Goal: Task Accomplishment & Management: Complete application form

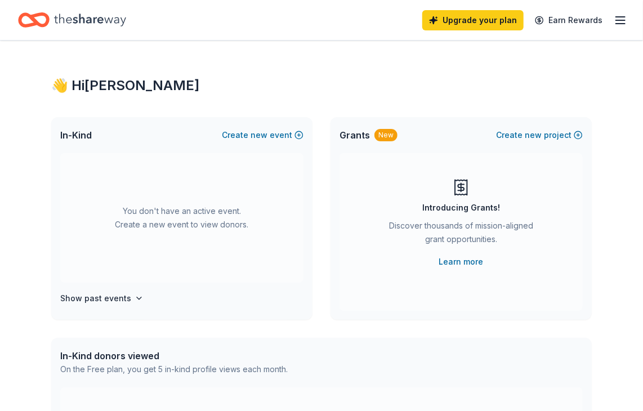
click at [202, 367] on div "On the Free plan, you get 5 in-kind profile views each month." at bounding box center [173, 370] width 227 height 14
click at [202, 219] on div "You don't have an active event. Create a new event to view donors." at bounding box center [181, 218] width 243 height 130
click at [137, 209] on div "You don't have an active event. Create a new event to view donors." at bounding box center [181, 218] width 243 height 130
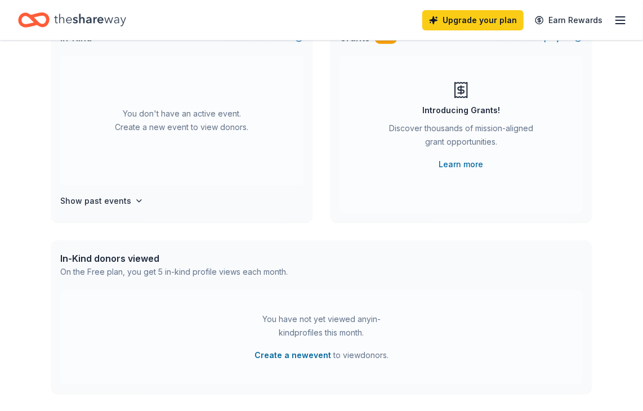
scroll to position [180, 0]
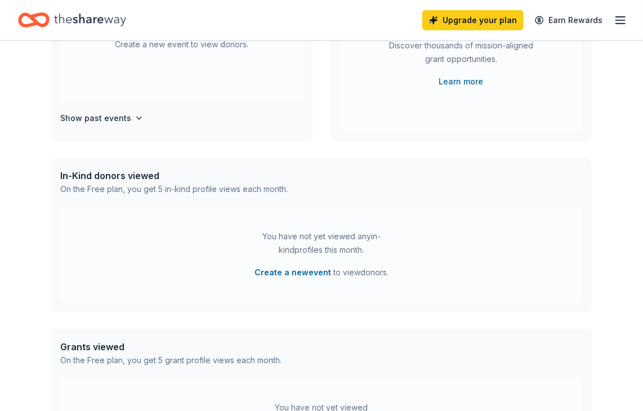
click at [117, 168] on div "In-Kind donors viewed On the Free plan, you get 5 in-kind profile views each mo…" at bounding box center [321, 183] width 541 height 50
click at [135, 118] on icon "button" at bounding box center [139, 118] width 9 height 9
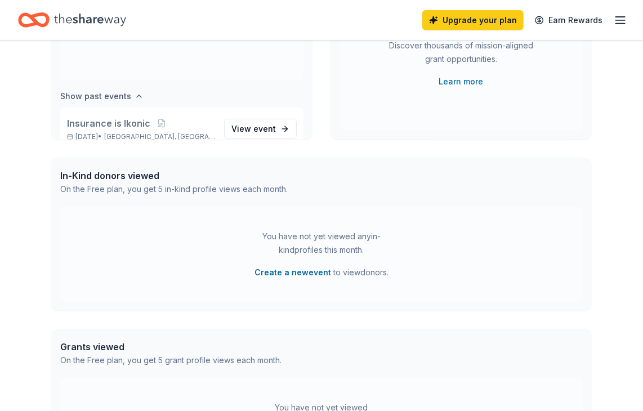
scroll to position [41, 0]
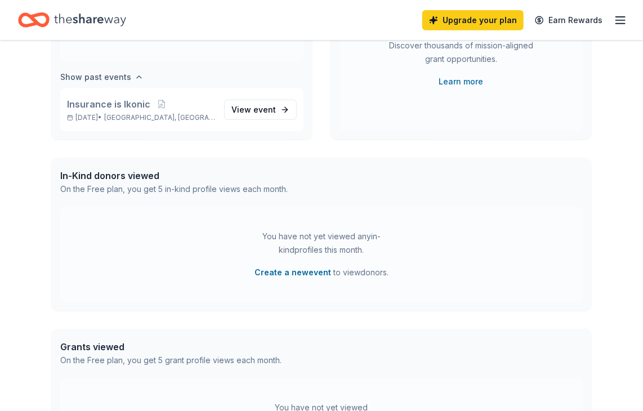
click at [132, 118] on span "[GEOGRAPHIC_DATA], [GEOGRAPHIC_DATA]" at bounding box center [159, 117] width 111 height 9
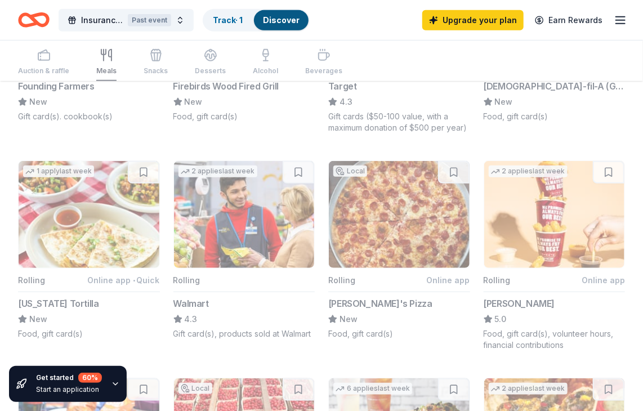
scroll to position [210, 0]
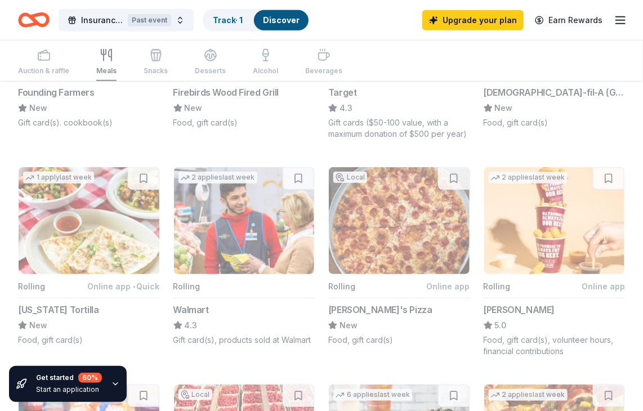
click at [491, 119] on button "Local Rolling Online app [DEMOGRAPHIC_DATA]-fil-A ([GEOGRAPHIC_DATA]) New Food,…" at bounding box center [555, 38] width 142 height 179
click at [512, 92] on button "Local Rolling Online app [DEMOGRAPHIC_DATA]-fil-A ([GEOGRAPHIC_DATA]) New Food,…" at bounding box center [555, 38] width 142 height 179
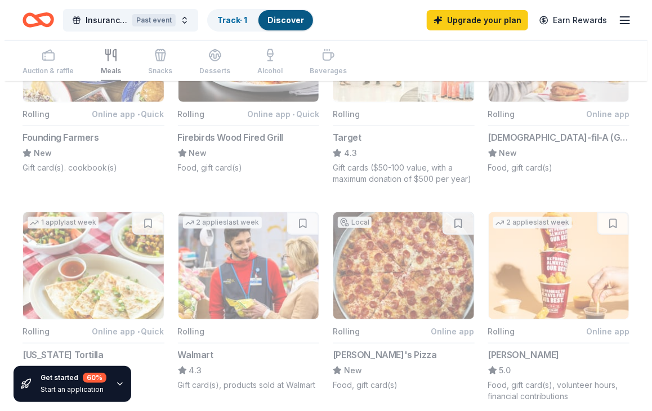
scroll to position [142, 0]
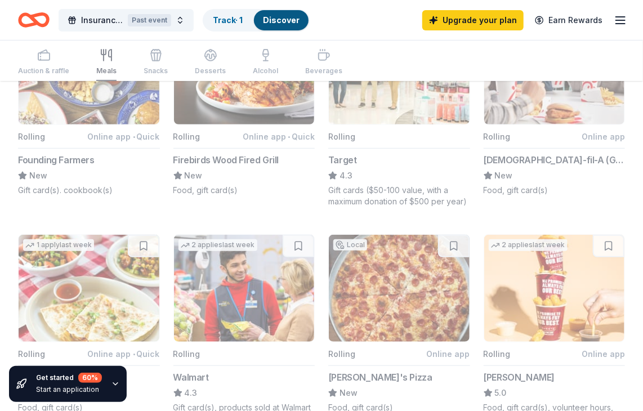
click at [520, 166] on button "Local Rolling Online app [DEMOGRAPHIC_DATA]-fil-A ([GEOGRAPHIC_DATA]) New Food,…" at bounding box center [555, 106] width 142 height 179
click at [178, 23] on button "Insurance is Ikonic Past event" at bounding box center [126, 20] width 135 height 23
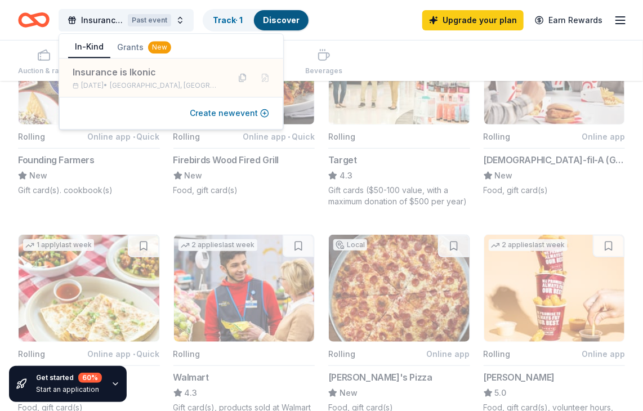
click at [201, 117] on button "Create new event" at bounding box center [229, 113] width 79 height 14
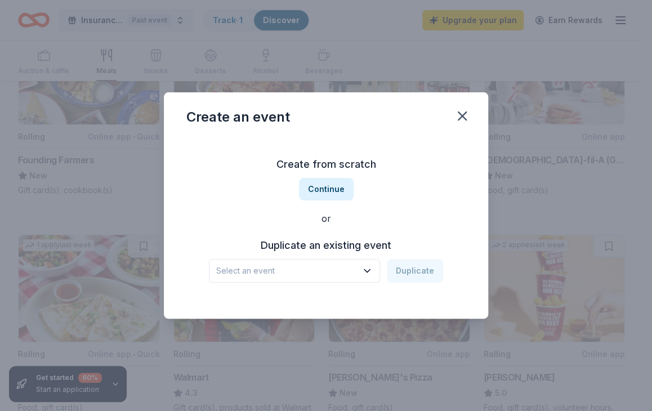
click at [323, 246] on h3 "Duplicate an existing event" at bounding box center [326, 246] width 234 height 18
click at [365, 269] on icon "button" at bounding box center [367, 270] width 11 height 11
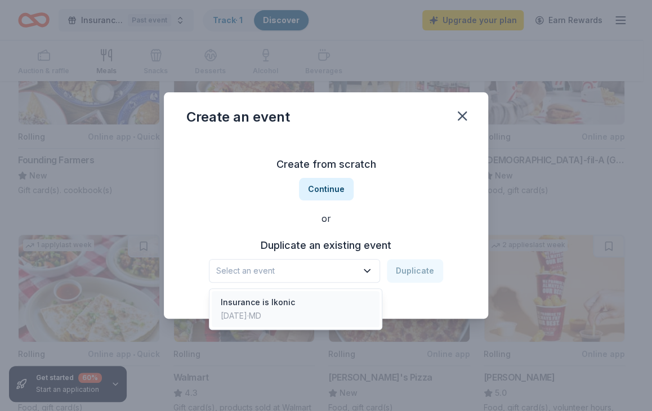
click at [284, 307] on div "Insurance is Ikonic" at bounding box center [258, 303] width 74 height 14
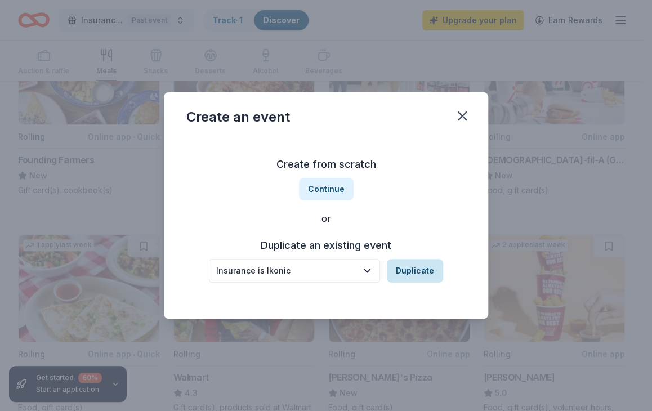
click at [417, 270] on button "Duplicate" at bounding box center [415, 271] width 56 height 24
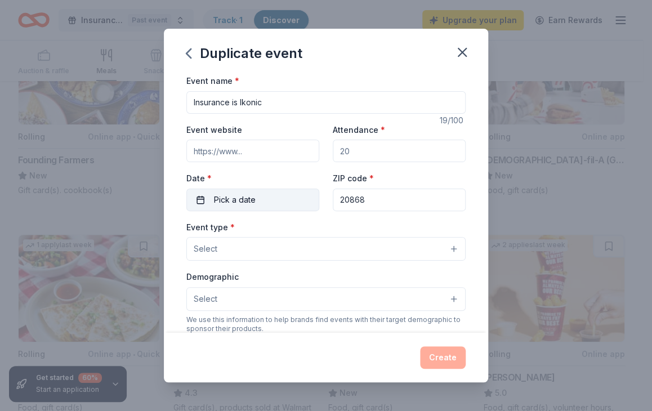
click at [279, 207] on button "Pick a date" at bounding box center [252, 200] width 133 height 23
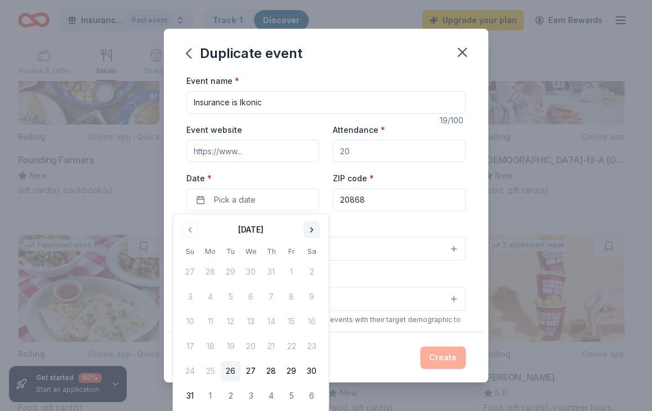
click at [318, 227] on button "Go to next month" at bounding box center [312, 230] width 16 height 16
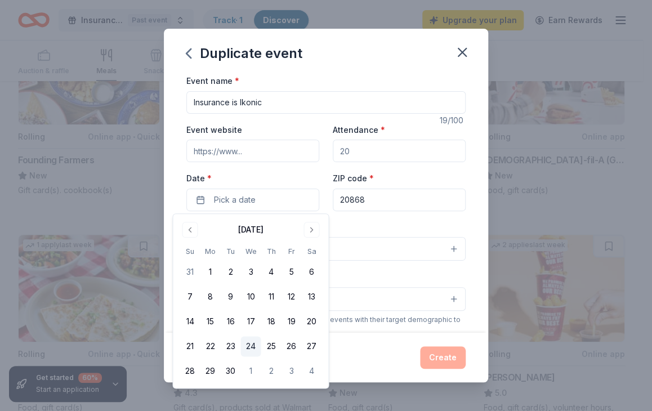
click at [246, 346] on button "24" at bounding box center [250, 346] width 20 height 20
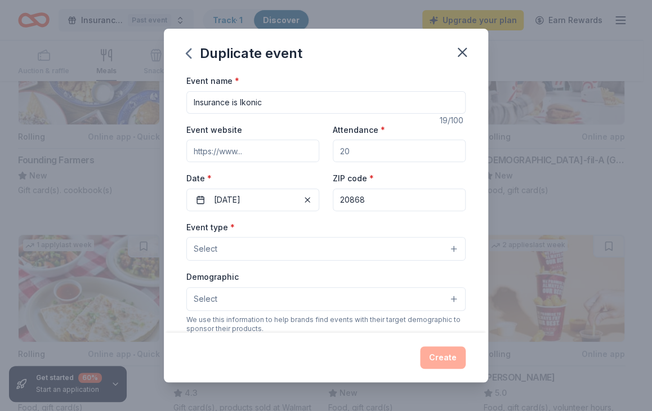
click at [442, 217] on div "Event name * Insurance is Ikonic 19 /100 Event website Attendance * Date * [DAT…" at bounding box center [325, 334] width 279 height 520
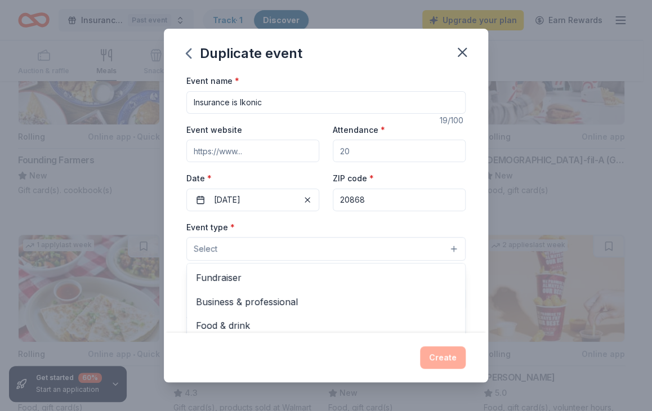
click at [443, 253] on button "Select" at bounding box center [325, 249] width 279 height 24
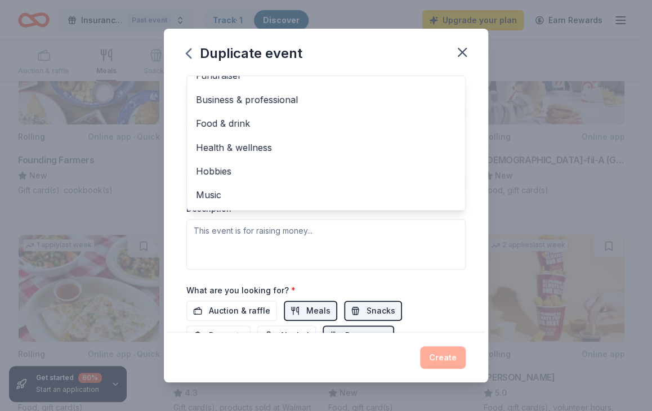
scroll to position [0, 0]
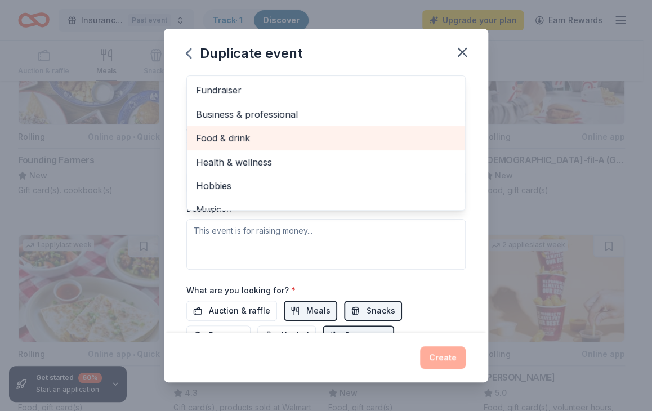
click at [253, 138] on span "Food & drink" at bounding box center [326, 138] width 260 height 15
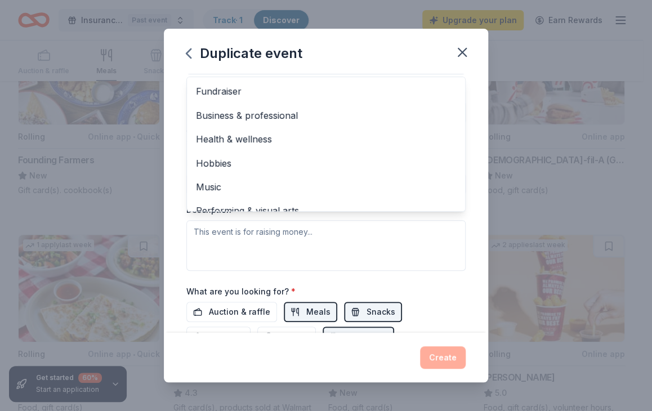
click at [380, 245] on div "Event type * Food & drink Fundraiser Business & professional Health & wellness …" at bounding box center [325, 152] width 279 height 238
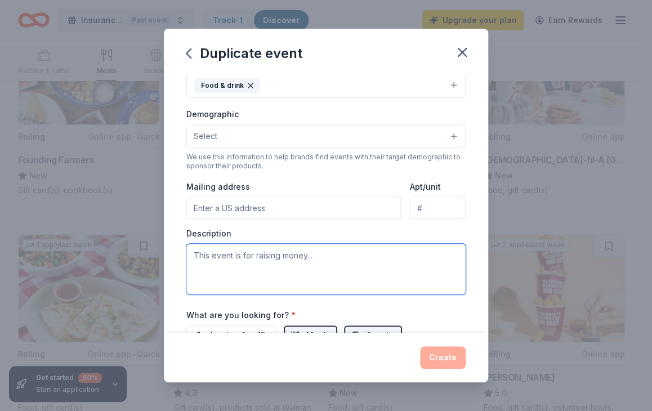
click at [329, 252] on textarea at bounding box center [325, 269] width 279 height 51
click at [325, 253] on textarea at bounding box center [325, 269] width 279 height 51
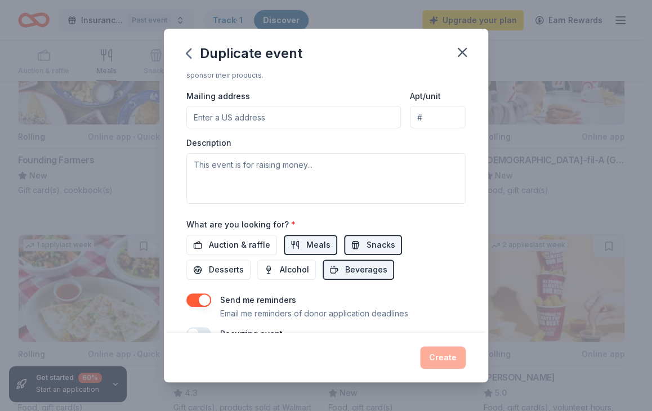
scroll to position [171, 0]
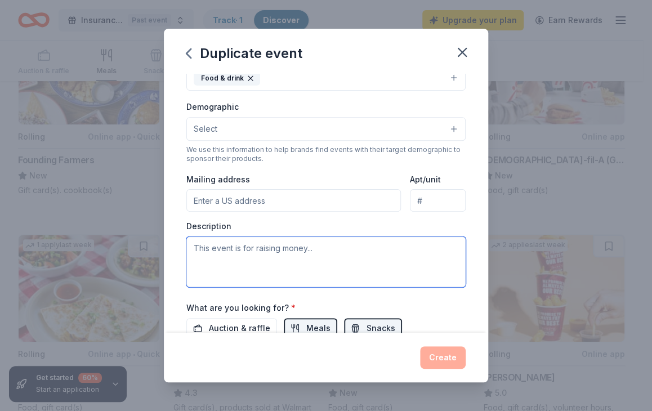
click at [311, 244] on textarea at bounding box center [325, 262] width 279 height 51
click at [307, 246] on textarea at bounding box center [325, 262] width 279 height 51
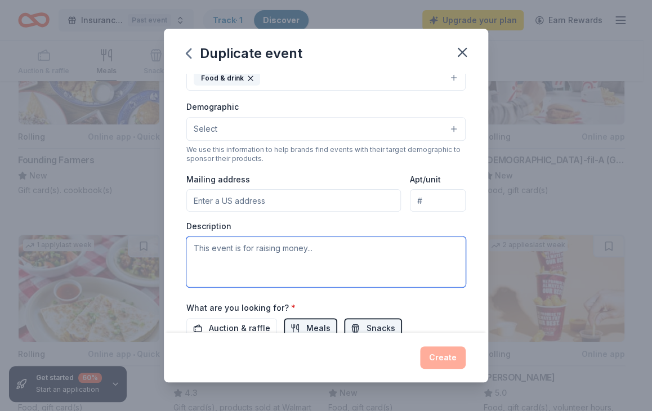
click at [307, 246] on textarea at bounding box center [325, 262] width 279 height 51
drag, startPoint x: 304, startPoint y: 246, endPoint x: 239, endPoint y: 244, distance: 64.8
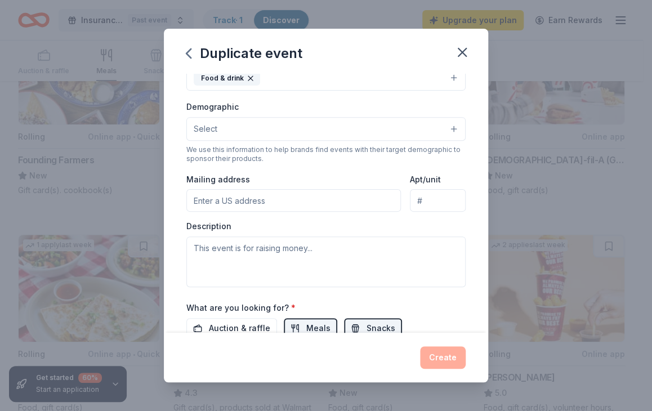
drag, startPoint x: 239, startPoint y: 244, endPoint x: 171, endPoint y: 267, distance: 71.8
click at [171, 267] on div "Event name * Insurance is Ikonic 19 /100 Event website Attendance * Date * [DAT…" at bounding box center [326, 203] width 324 height 259
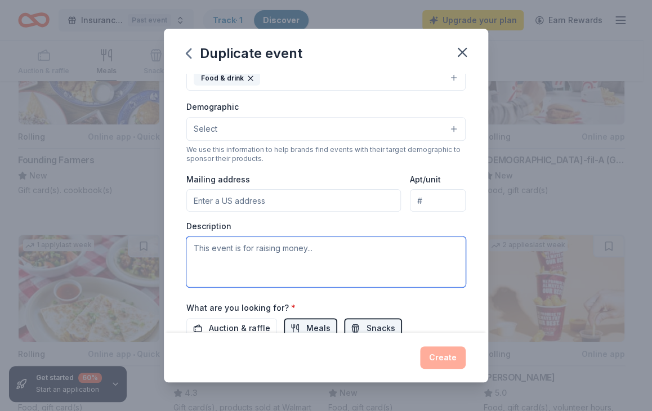
drag, startPoint x: 194, startPoint y: 247, endPoint x: 334, endPoint y: 255, distance: 141.0
click at [334, 255] on textarea at bounding box center [325, 262] width 279 height 51
drag, startPoint x: 324, startPoint y: 249, endPoint x: 249, endPoint y: 237, distance: 75.9
click at [249, 237] on textarea at bounding box center [325, 262] width 279 height 51
drag, startPoint x: 194, startPoint y: 245, endPoint x: 330, endPoint y: 253, distance: 136.5
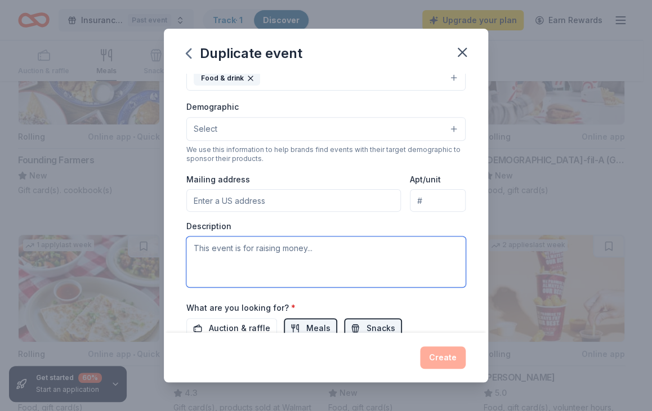
click at [330, 253] on textarea at bounding box center [325, 262] width 279 height 51
click at [310, 243] on textarea at bounding box center [325, 262] width 279 height 51
click at [308, 248] on textarea at bounding box center [325, 262] width 279 height 51
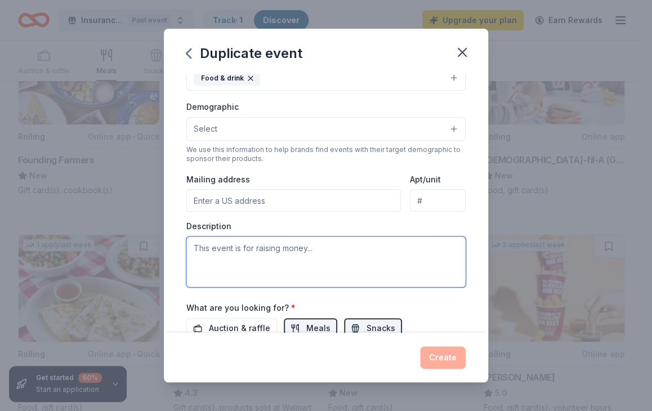
click at [308, 248] on textarea at bounding box center [325, 262] width 279 height 51
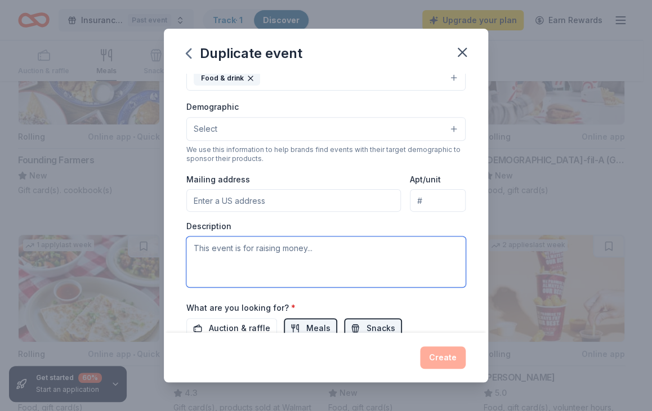
click at [308, 248] on textarea at bounding box center [325, 262] width 279 height 51
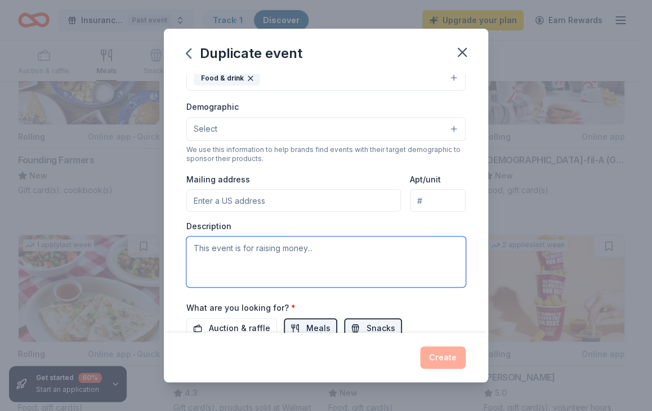
drag, startPoint x: 308, startPoint y: 248, endPoint x: 394, endPoint y: 252, distance: 86.2
click at [394, 252] on textarea at bounding box center [325, 262] width 279 height 51
click at [325, 241] on textarea at bounding box center [325, 262] width 279 height 51
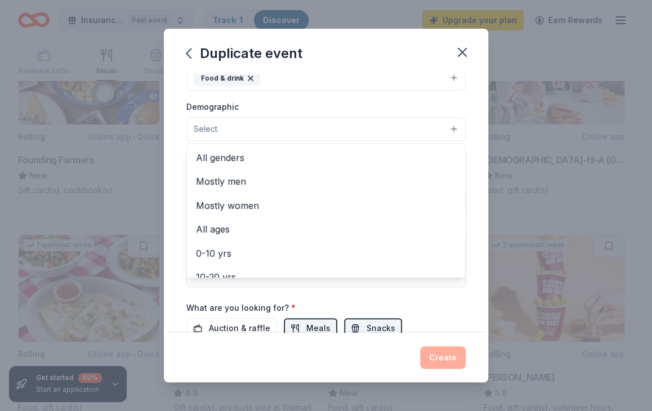
click at [443, 131] on button "Select" at bounding box center [325, 129] width 279 height 24
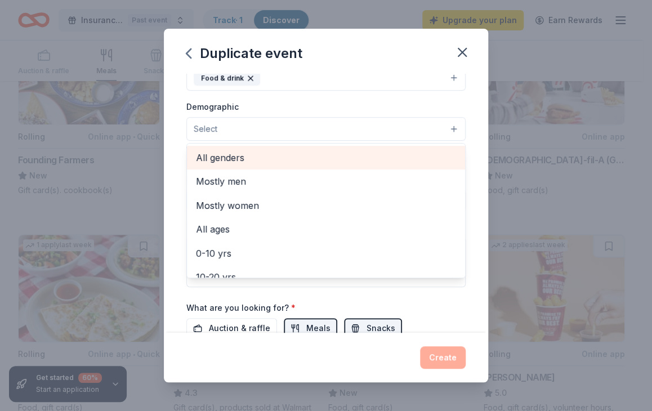
click at [257, 164] on div "All genders" at bounding box center [326, 158] width 278 height 24
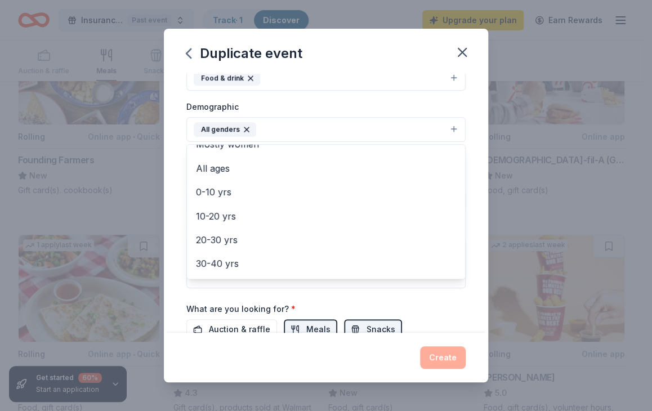
scroll to position [45, 0]
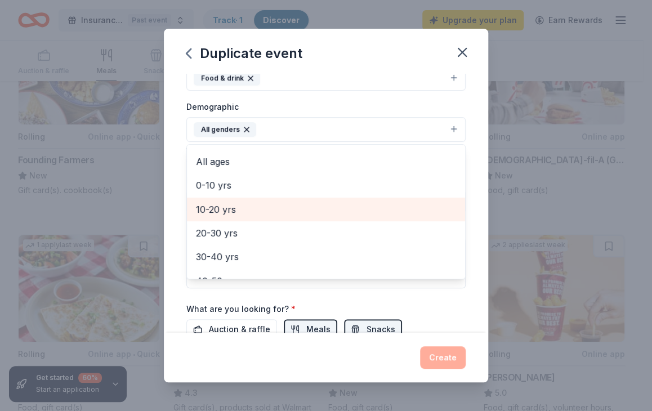
click at [238, 212] on span "10-20 yrs" at bounding box center [326, 209] width 260 height 15
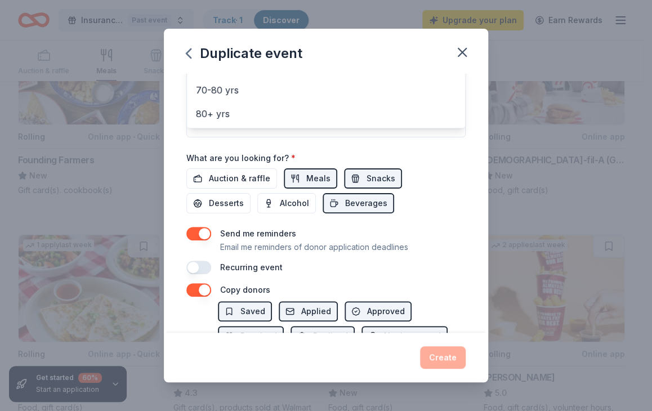
scroll to position [405, 0]
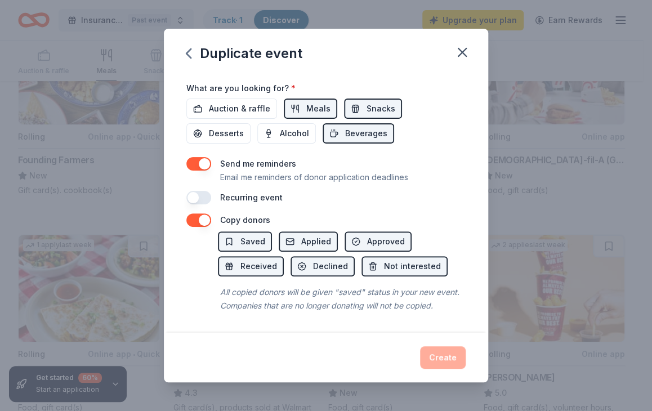
click at [461, 55] on div "Duplicate event Event name * Insurance is Ikonic 19 /100 Event website Attendan…" at bounding box center [326, 206] width 324 height 354
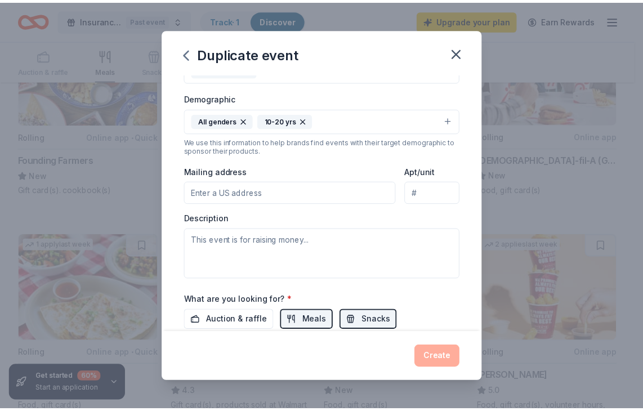
scroll to position [203, 0]
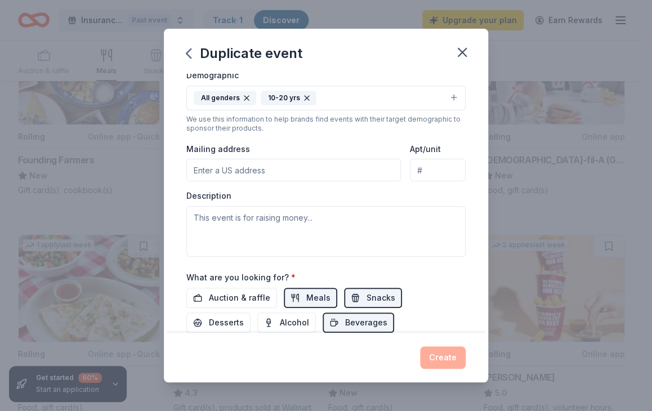
click at [235, 197] on div "Description" at bounding box center [325, 223] width 279 height 66
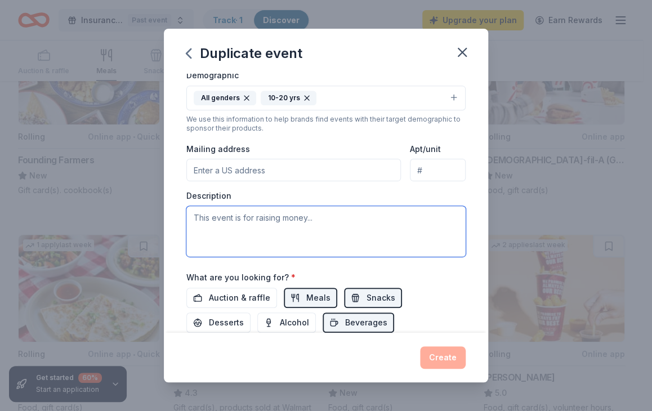
click at [229, 226] on textarea at bounding box center [325, 231] width 279 height 51
drag, startPoint x: 193, startPoint y: 217, endPoint x: 288, endPoint y: 217, distance: 95.2
click at [288, 217] on textarea at bounding box center [325, 231] width 279 height 51
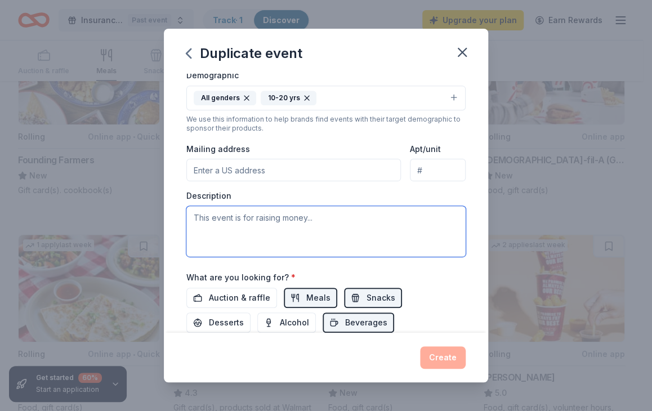
drag, startPoint x: 310, startPoint y: 217, endPoint x: 230, endPoint y: 206, distance: 81.2
click at [230, 206] on textarea at bounding box center [325, 231] width 279 height 51
click at [228, 218] on textarea at bounding box center [325, 231] width 279 height 51
drag, startPoint x: 315, startPoint y: 215, endPoint x: 227, endPoint y: 215, distance: 88.4
click at [227, 215] on textarea at bounding box center [325, 231] width 279 height 51
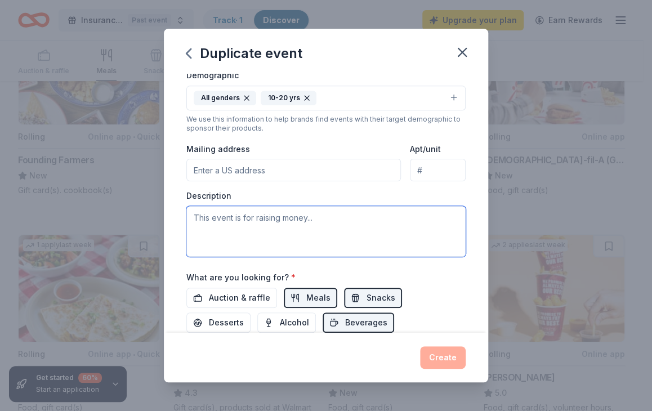
drag, startPoint x: 195, startPoint y: 214, endPoint x: 355, endPoint y: 221, distance: 160.1
click at [355, 221] on textarea at bounding box center [325, 231] width 279 height 51
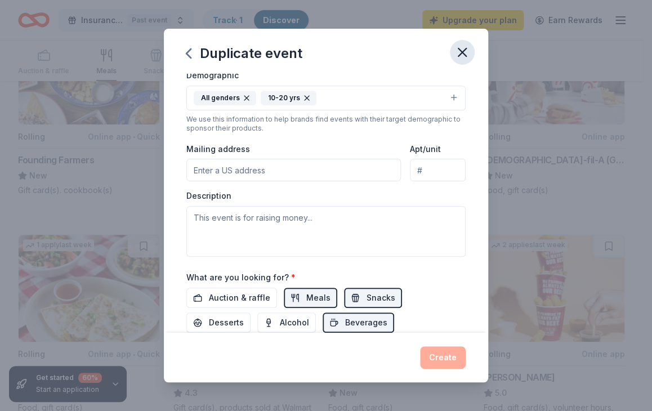
click at [459, 52] on icon "button" at bounding box center [462, 52] width 16 height 16
click at [464, 56] on icon "button" at bounding box center [462, 52] width 16 height 16
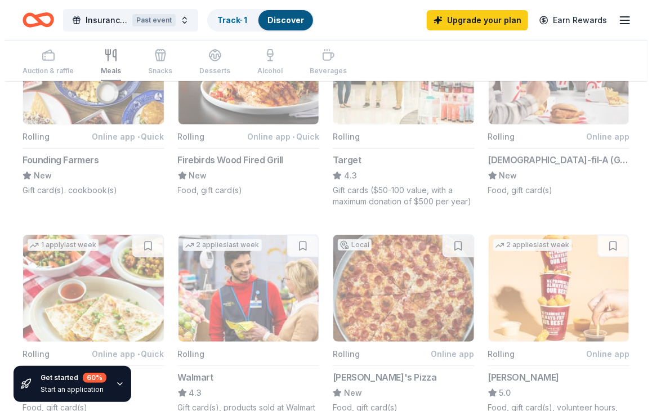
scroll to position [0, 0]
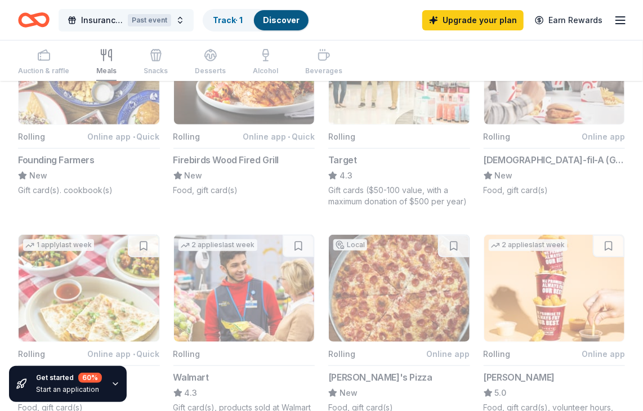
click at [181, 24] on button "Insurance is Ikonic Past event" at bounding box center [126, 20] width 135 height 23
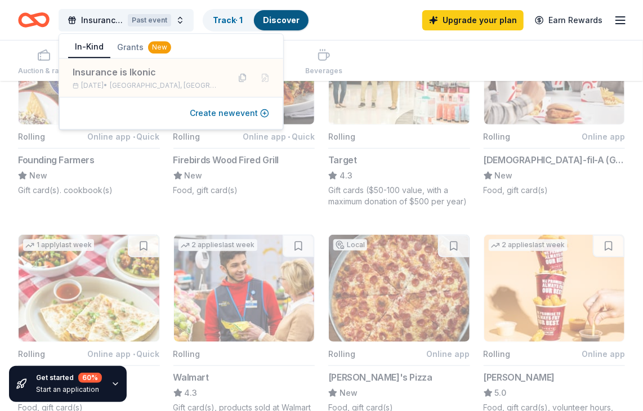
click at [227, 113] on button "Create new event" at bounding box center [229, 113] width 79 height 14
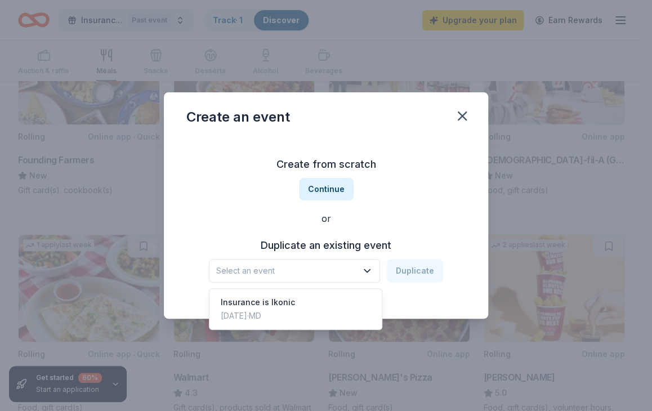
click at [369, 267] on icon "button" at bounding box center [367, 270] width 11 height 11
click at [339, 189] on div "Create from scratch Continue or Duplicate an existing event Select an event Dup…" at bounding box center [325, 218] width 279 height 163
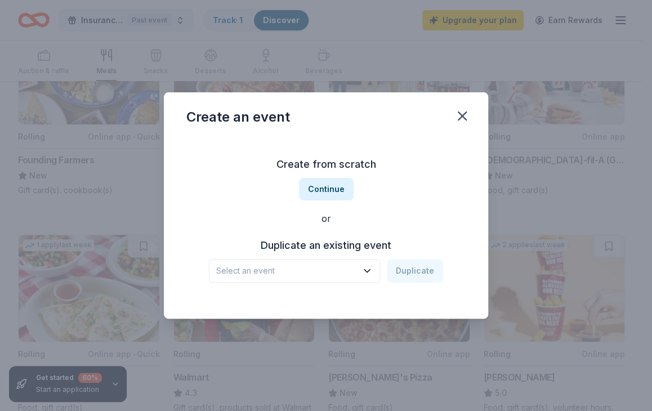
click at [339, 189] on button "Continue" at bounding box center [326, 189] width 55 height 23
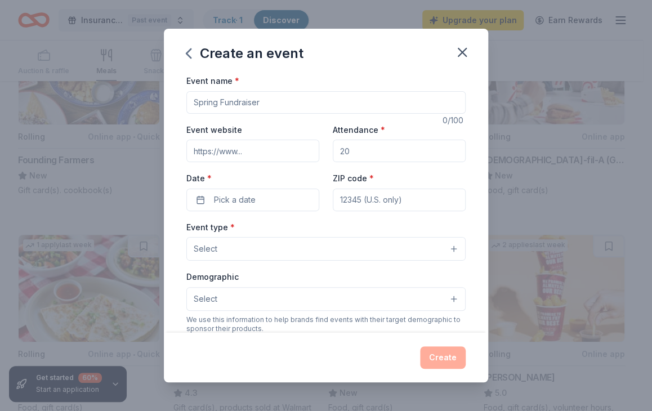
click at [281, 103] on input "Event name *" at bounding box center [325, 102] width 279 height 23
click at [278, 102] on input "Event name *" at bounding box center [325, 102] width 279 height 23
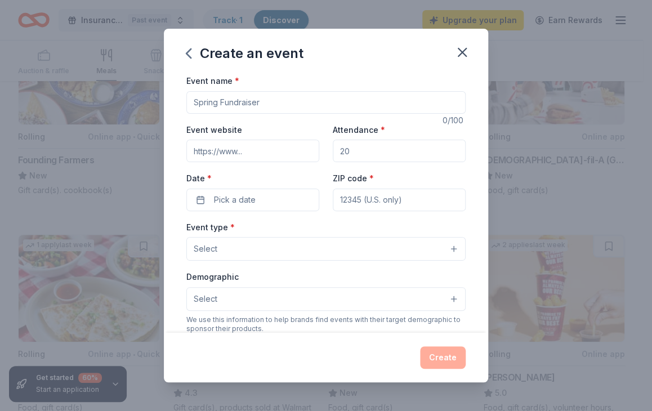
click at [278, 102] on input "Event name *" at bounding box center [325, 102] width 279 height 23
click at [266, 101] on input "Event name *" at bounding box center [325, 102] width 279 height 23
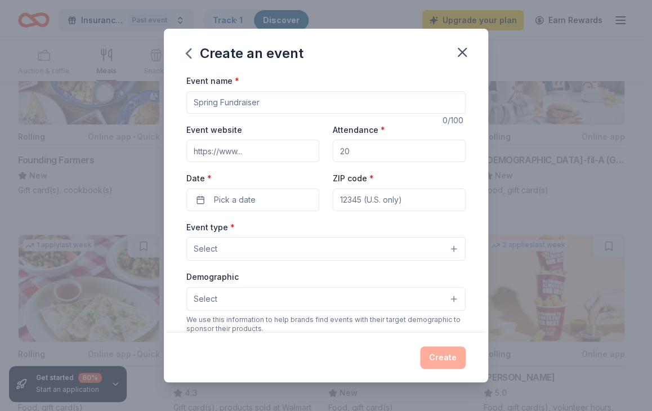
click at [266, 101] on input "Event name *" at bounding box center [325, 102] width 279 height 23
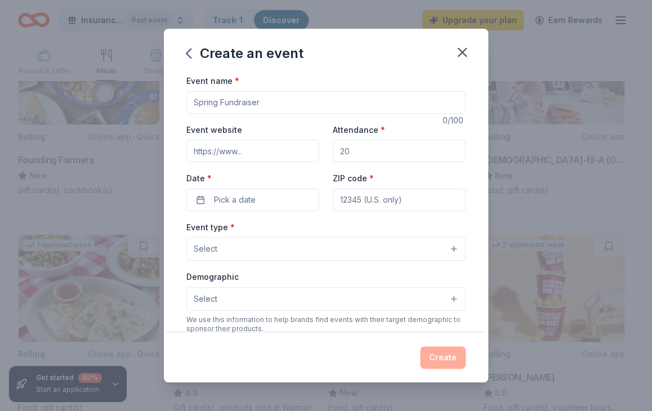
click at [266, 101] on input "Event name *" at bounding box center [325, 102] width 279 height 23
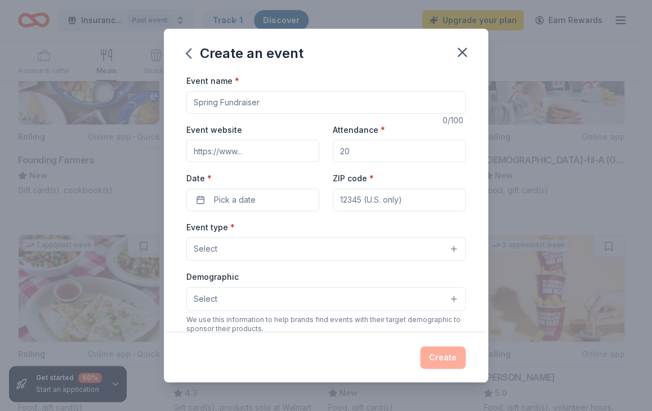
click at [266, 101] on input "Event name *" at bounding box center [325, 102] width 279 height 23
click at [189, 56] on icon "button" at bounding box center [188, 53] width 5 height 9
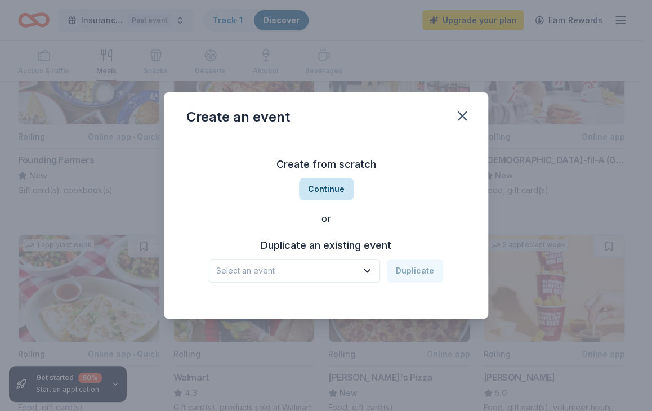
click at [322, 188] on button "Continue" at bounding box center [326, 189] width 55 height 23
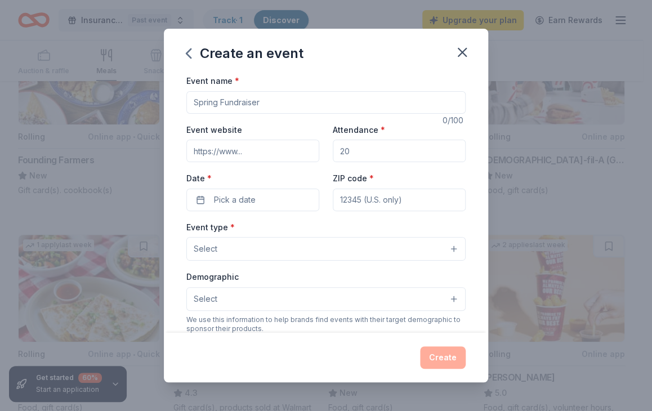
drag, startPoint x: 270, startPoint y: 98, endPoint x: 218, endPoint y: 100, distance: 51.8
click at [218, 100] on input "Event name *" at bounding box center [325, 102] width 279 height 23
click at [261, 103] on input "Event name *" at bounding box center [325, 102] width 279 height 23
drag, startPoint x: 259, startPoint y: 102, endPoint x: 192, endPoint y: 104, distance: 67.0
click at [192, 104] on input "Event name *" at bounding box center [325, 102] width 279 height 23
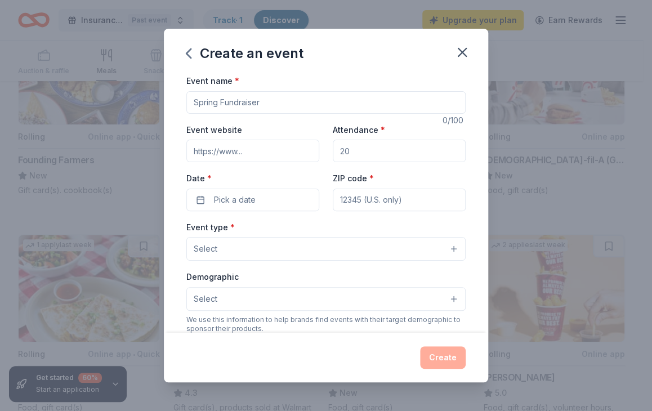
click at [261, 103] on input "Event name *" at bounding box center [325, 102] width 279 height 23
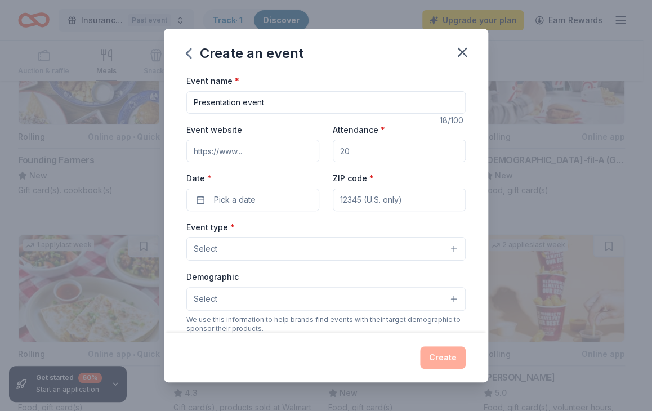
type input "Presentation event"
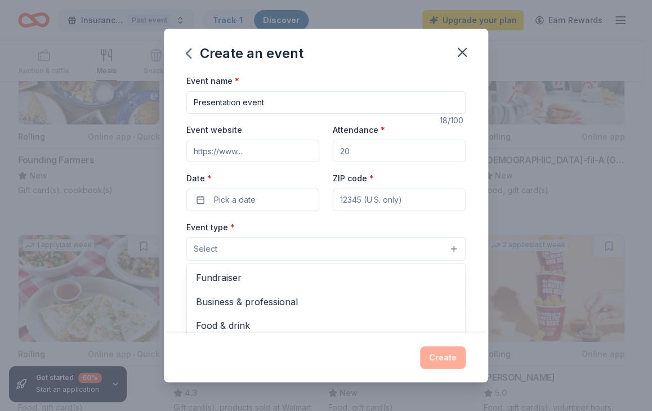
click at [447, 252] on button "Select" at bounding box center [325, 249] width 279 height 24
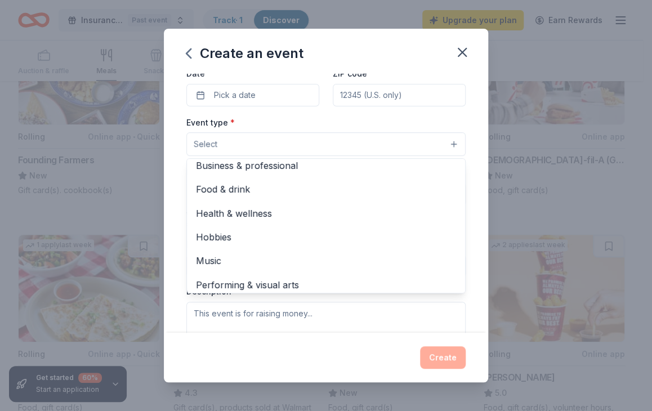
scroll to position [37, 0]
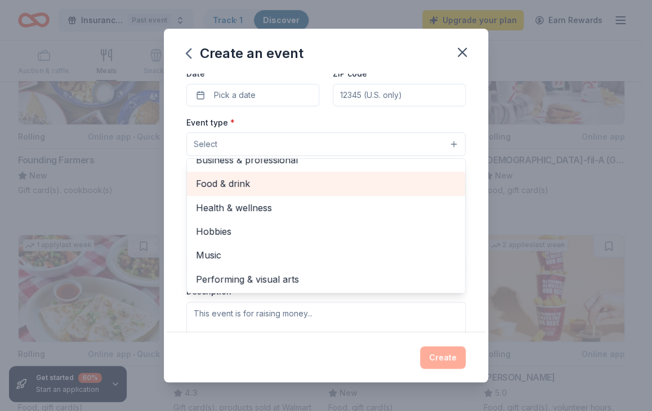
click at [206, 185] on span "Food & drink" at bounding box center [326, 183] width 260 height 15
click at [206, 185] on span "Business & professional" at bounding box center [326, 184] width 260 height 15
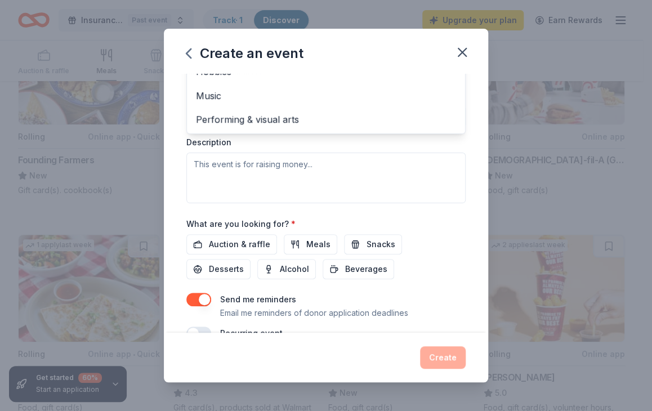
scroll to position [280, 0]
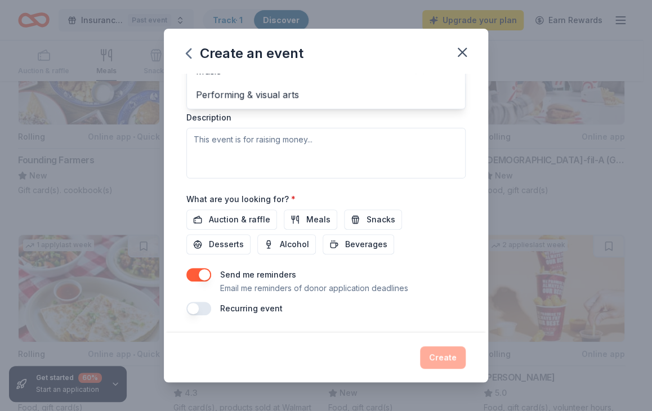
click at [315, 141] on div "Event type * Food & drink Business & professional Fundraiser Health & wellness …" at bounding box center [325, 59] width 279 height 238
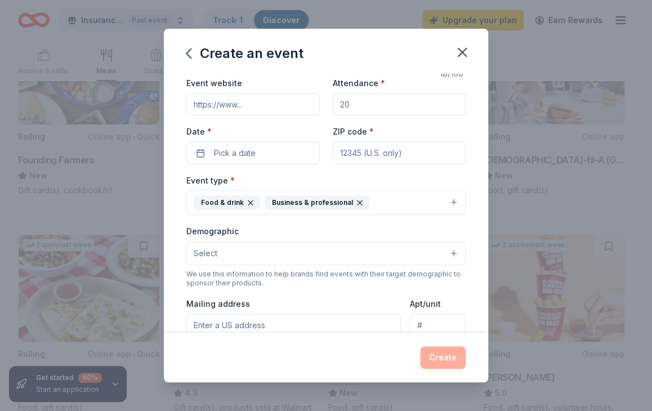
click at [315, 141] on div "Event website Attendance * Date * Pick a date ZIP code *" at bounding box center [325, 120] width 279 height 88
click at [478, 328] on div "Event name * Presentation event 18 /100 Event website Attendance * Date * Pick …" at bounding box center [326, 203] width 324 height 259
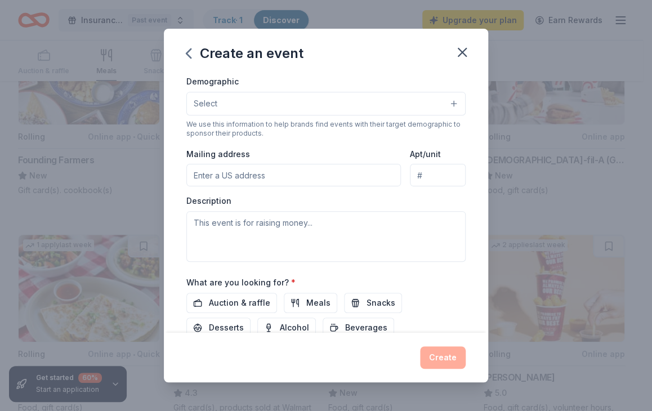
scroll to position [279, 0]
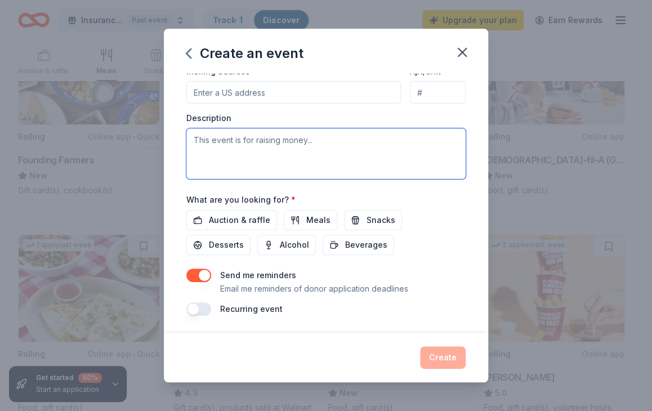
click at [194, 139] on textarea at bounding box center [325, 153] width 279 height 51
type textarea "t"
type textarea "This event is fora event Presentation."
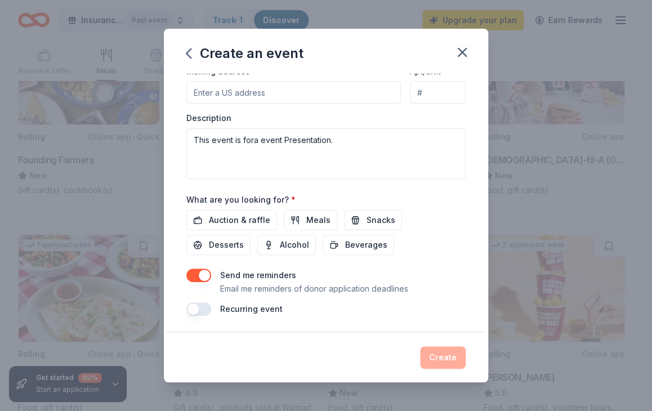
scroll to position [280, 0]
click at [447, 355] on div "Create" at bounding box center [325, 357] width 279 height 23
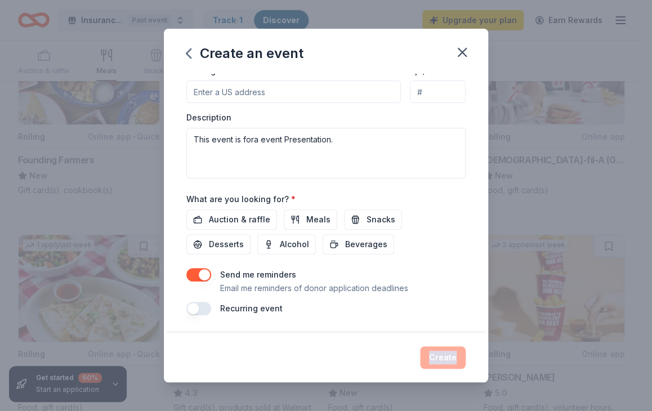
click at [447, 355] on div "Create" at bounding box center [325, 357] width 279 height 23
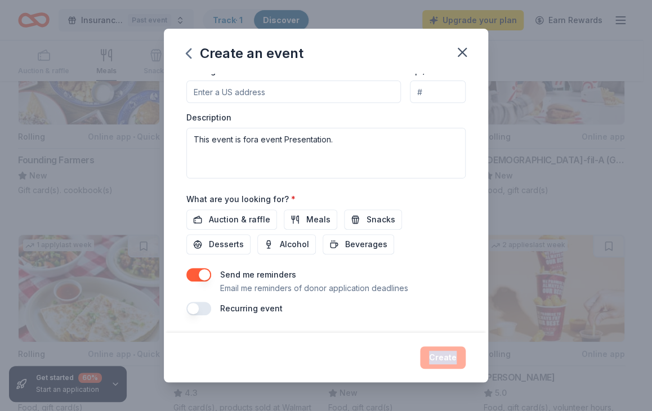
click at [532, 356] on div "Create an event Event name * Presentation event 18 /100 Event website Attendanc…" at bounding box center [326, 205] width 652 height 411
click at [447, 352] on div "Create" at bounding box center [325, 357] width 279 height 23
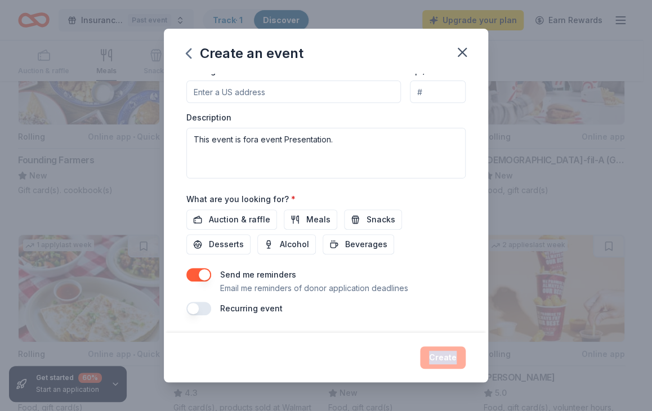
click at [447, 352] on div "Create" at bounding box center [325, 357] width 279 height 23
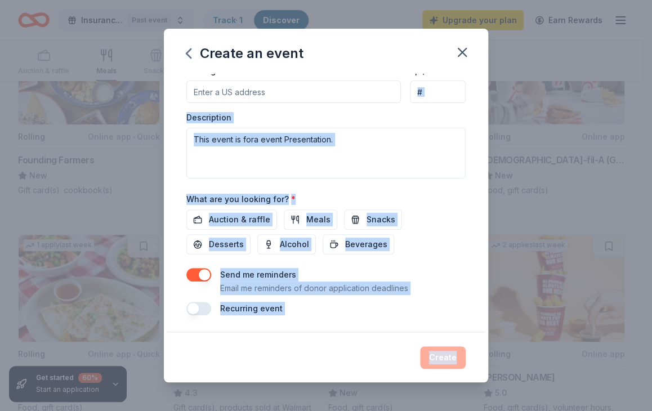
drag, startPoint x: 447, startPoint y: 352, endPoint x: 479, endPoint y: 98, distance: 256.0
click at [479, 98] on div "Create an event Event name * Presentation event 18 /100 Event website Attendanc…" at bounding box center [326, 206] width 324 height 354
click at [597, 184] on div "Create an event Event name * Presentation event 18 /100 Event website Attendanc…" at bounding box center [326, 205] width 652 height 411
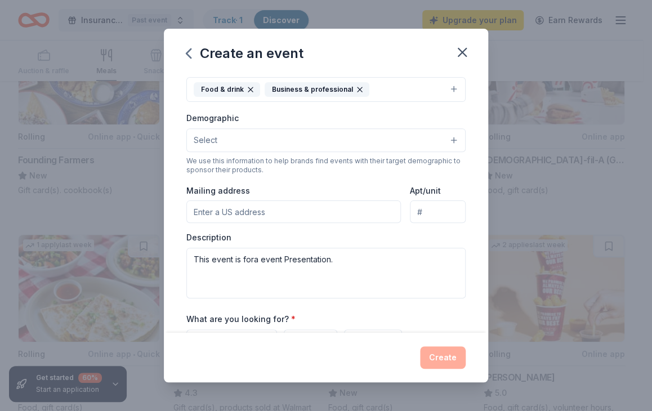
scroll to position [130, 0]
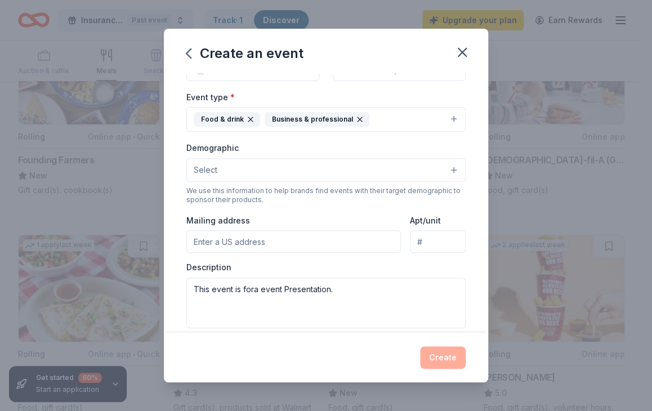
click at [268, 238] on input "Mailing address" at bounding box center [293, 241] width 215 height 23
click at [428, 244] on input "Apt/unit" at bounding box center [438, 241] width 56 height 23
click at [315, 237] on input "Mailing address" at bounding box center [293, 241] width 215 height 23
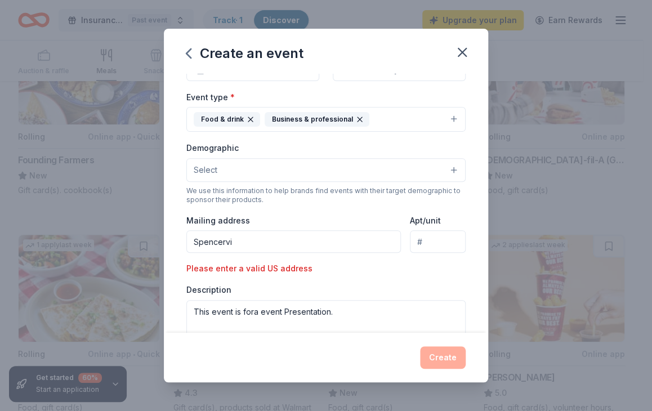
click at [250, 251] on input "Spencervi" at bounding box center [293, 241] width 215 height 23
click at [248, 244] on input "Spencervi" at bounding box center [293, 241] width 215 height 23
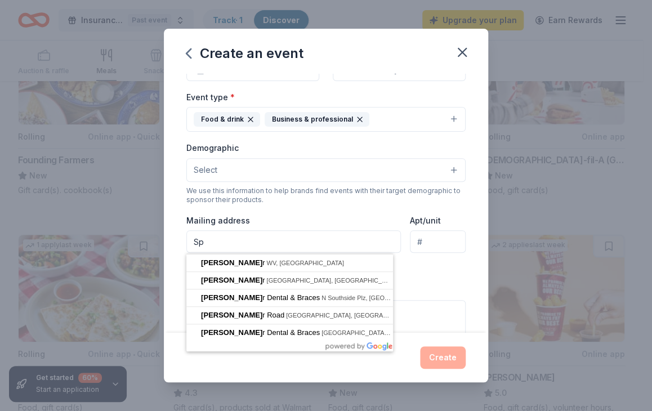
type input "S"
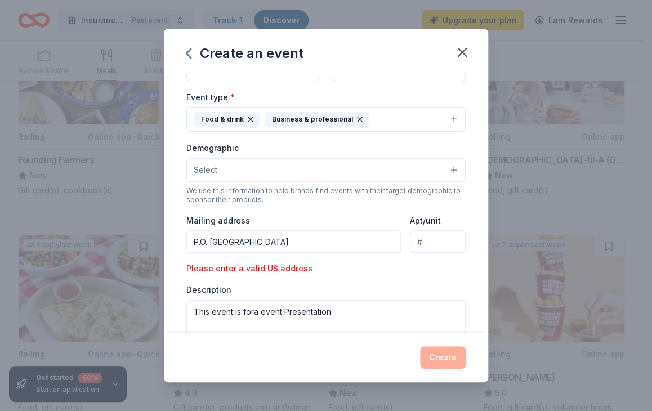
click at [223, 242] on input "P.O. [GEOGRAPHIC_DATA]" at bounding box center [293, 241] width 215 height 23
click at [191, 242] on input "491 Spencerville MD20868" at bounding box center [293, 241] width 215 height 23
click at [357, 238] on input "[DOMAIN_NAME] 491 Spencerville MD20868" at bounding box center [293, 241] width 215 height 23
type input "[DOMAIN_NAME] 491 Spencerville MD20868"
click at [342, 264] on div "Event type * Food & drink Business & professional Demographic Select We use thi…" at bounding box center [325, 220] width 279 height 261
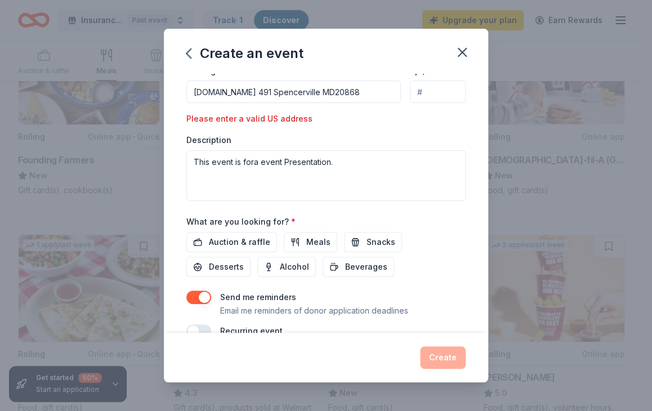
scroll to position [302, 0]
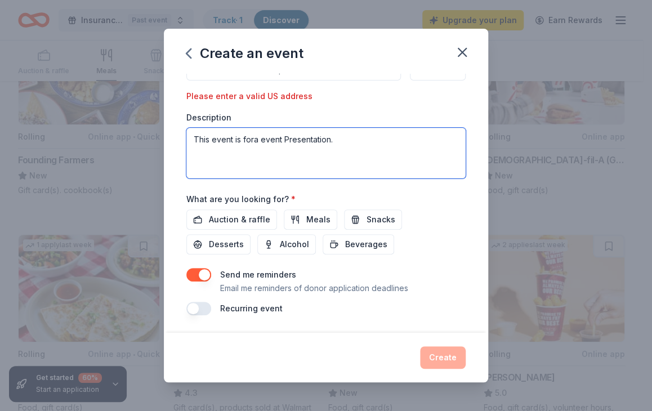
click at [283, 141] on textarea "This event is fora event Presentation." at bounding box center [325, 153] width 279 height 51
type textarea "This event is fora Presentation."
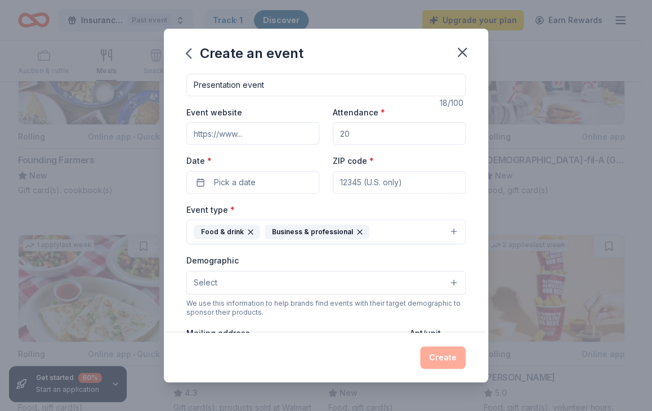
scroll to position [0, 0]
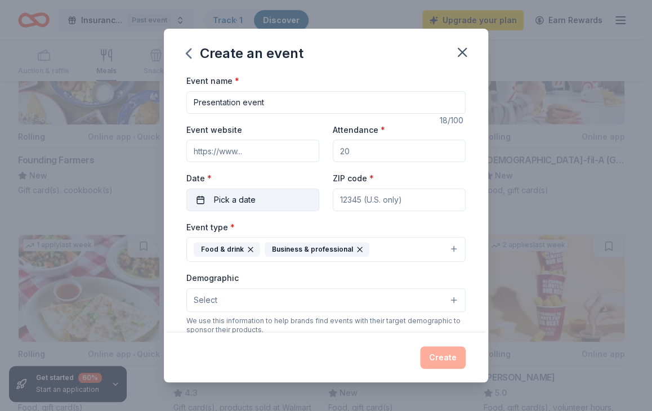
click at [269, 192] on button "Pick a date" at bounding box center [252, 200] width 133 height 23
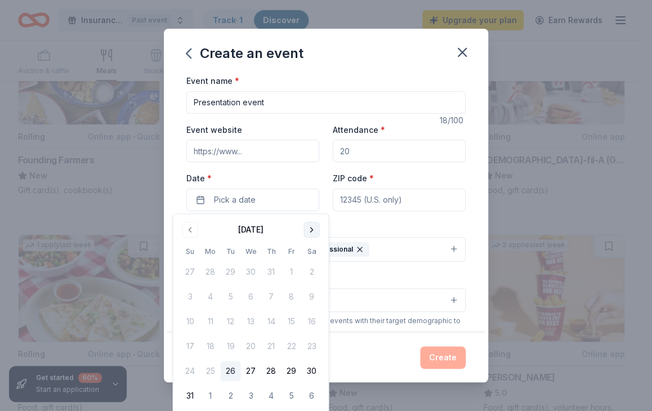
click at [307, 230] on button "Go to next month" at bounding box center [312, 230] width 16 height 16
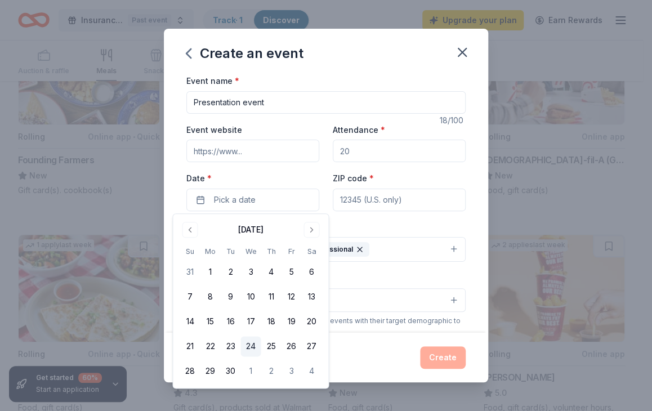
click at [253, 341] on button "24" at bounding box center [250, 346] width 20 height 20
click at [302, 194] on span "button" at bounding box center [308, 200] width 14 height 14
click at [247, 345] on button "24" at bounding box center [250, 346] width 20 height 20
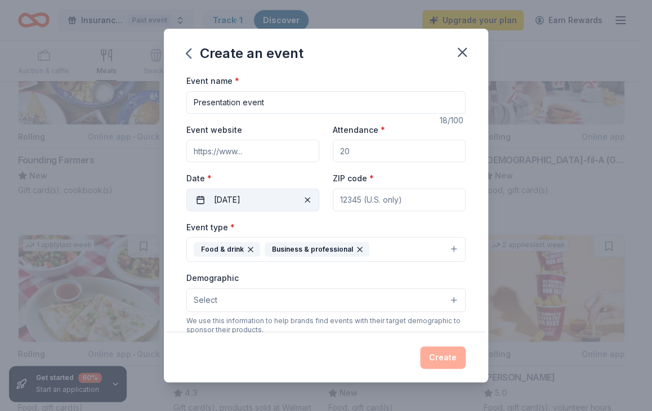
click at [475, 226] on div "Event name * Presentation event 18 /100 Event website Attendance * Date * [DATE…" at bounding box center [326, 203] width 324 height 259
click at [362, 199] on input "ZIP code *" at bounding box center [399, 200] width 133 height 23
type input "20868"
click at [434, 269] on div "Event type * Food & drink Business & professional Demographic Select We use thi…" at bounding box center [325, 350] width 279 height 261
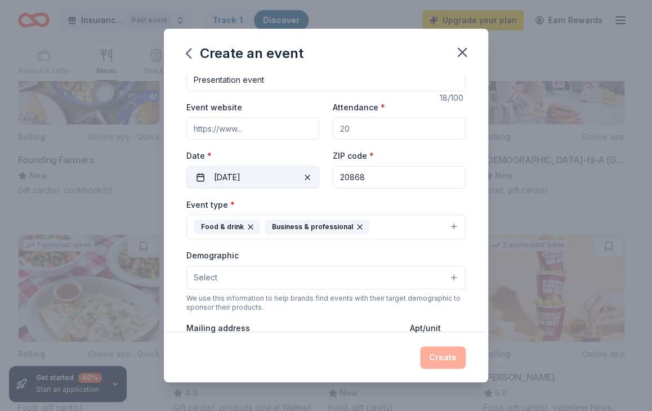
scroll to position [45, 0]
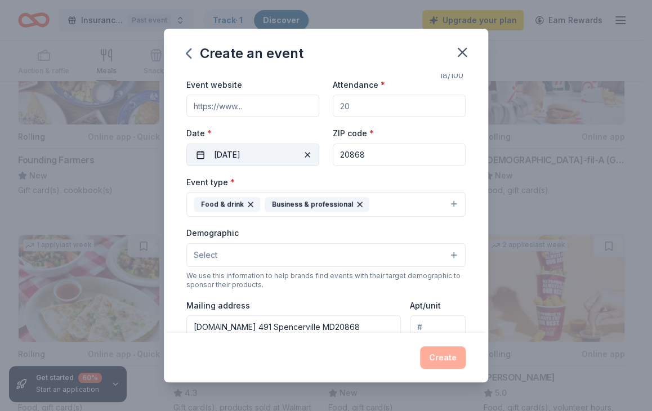
click at [447, 259] on button "Select" at bounding box center [325, 255] width 279 height 24
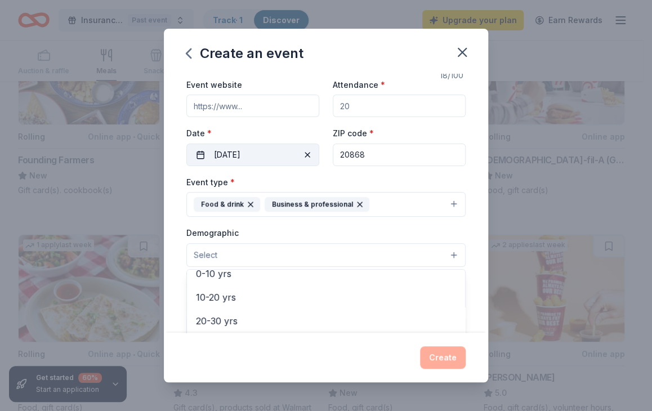
scroll to position [106, 0]
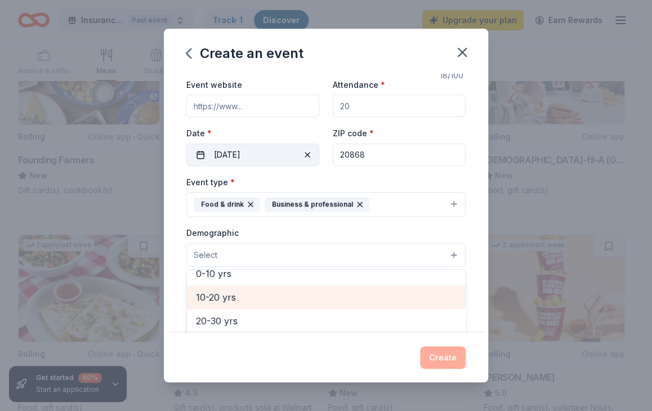
click at [257, 300] on span "10-20 yrs" at bounding box center [326, 297] width 260 height 15
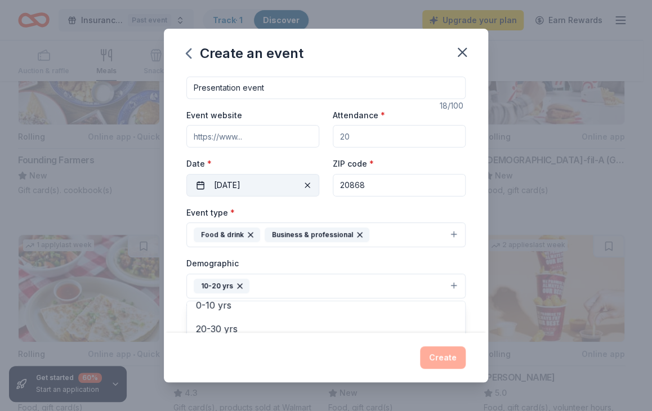
scroll to position [0, 0]
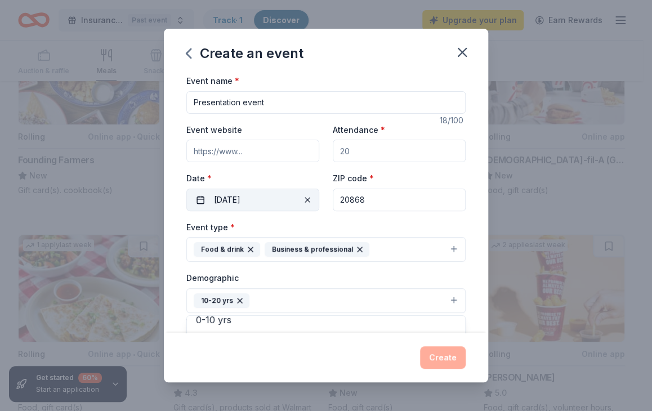
click at [439, 361] on div "Create an event Event name * Presentation event 18 /100 Event website Attendanc…" at bounding box center [326, 206] width 324 height 354
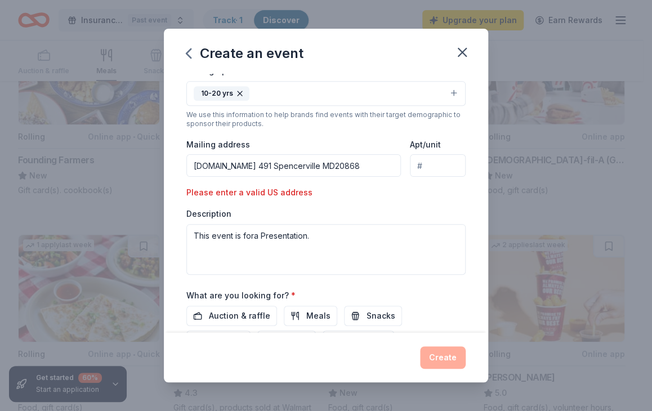
scroll to position [191, 0]
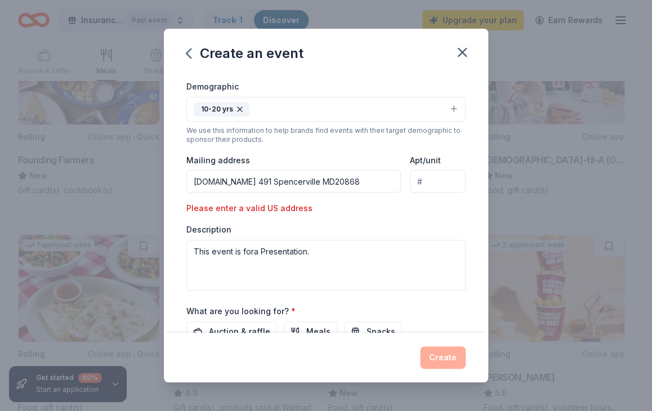
click at [224, 179] on input "[DOMAIN_NAME] 491 Spencerville MD20868" at bounding box center [293, 181] width 215 height 23
click at [455, 358] on div "Create" at bounding box center [325, 357] width 279 height 23
click at [269, 180] on input "491 Spencerville MD20868" at bounding box center [293, 181] width 215 height 23
click at [261, 233] on div "Description This event is fora Presentation." at bounding box center [325, 257] width 279 height 66
click at [255, 180] on input "491 Spencerville MD20868" at bounding box center [293, 181] width 215 height 23
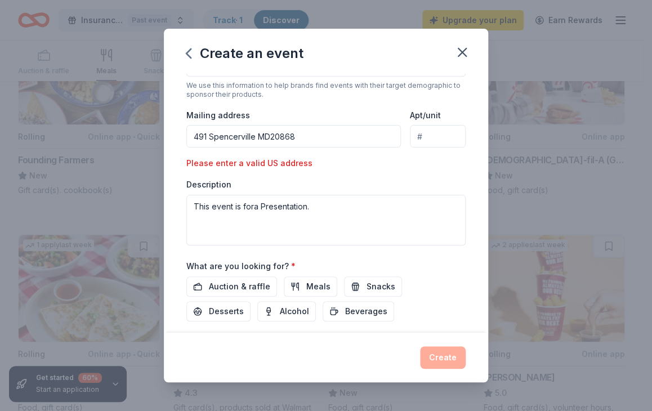
scroll to position [304, 0]
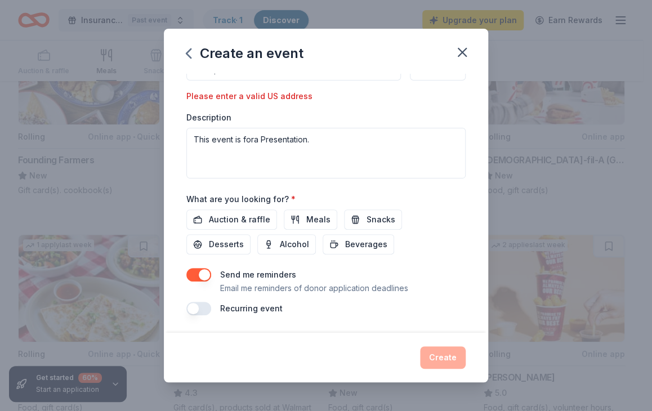
click at [440, 359] on div "Create" at bounding box center [325, 357] width 279 height 23
click at [313, 220] on span "Meals" at bounding box center [318, 220] width 24 height 14
click at [367, 219] on span "Snacks" at bounding box center [381, 220] width 29 height 14
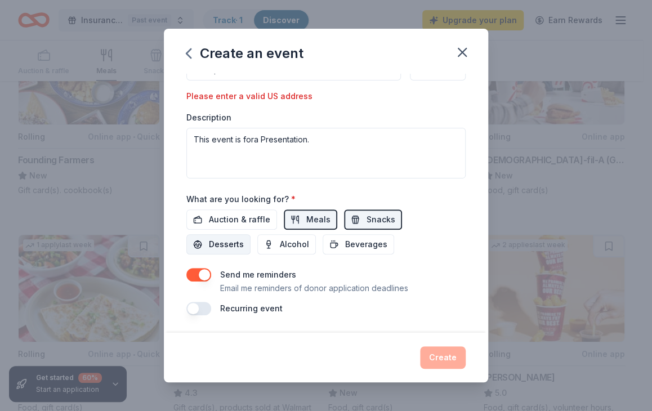
click at [232, 241] on span "Desserts" at bounding box center [226, 245] width 35 height 14
click at [439, 364] on div "Create" at bounding box center [325, 357] width 279 height 23
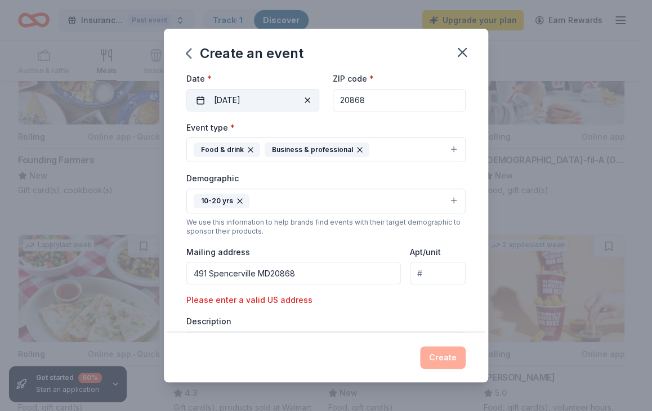
scroll to position [122, 0]
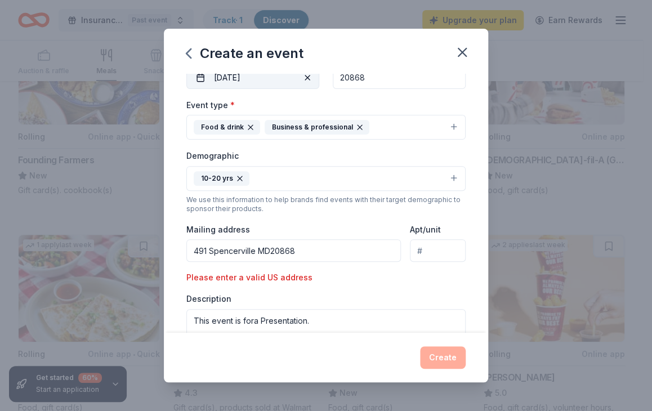
click at [311, 249] on input "491 Spencerville MD20868" at bounding box center [293, 250] width 215 height 23
click at [444, 355] on div "Create" at bounding box center [325, 357] width 279 height 23
click at [333, 250] on input "491 Spencerville MD20868" at bounding box center [293, 250] width 215 height 23
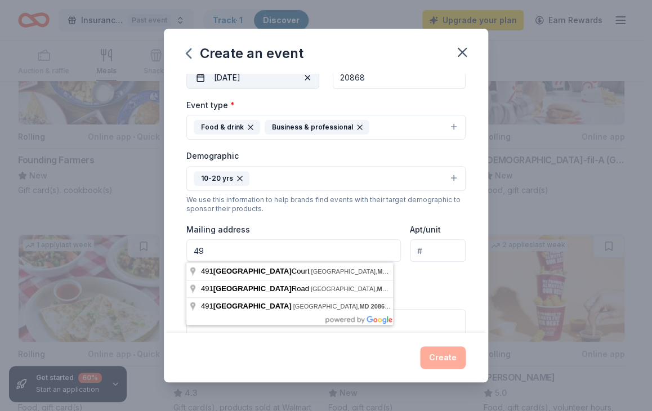
type input "4"
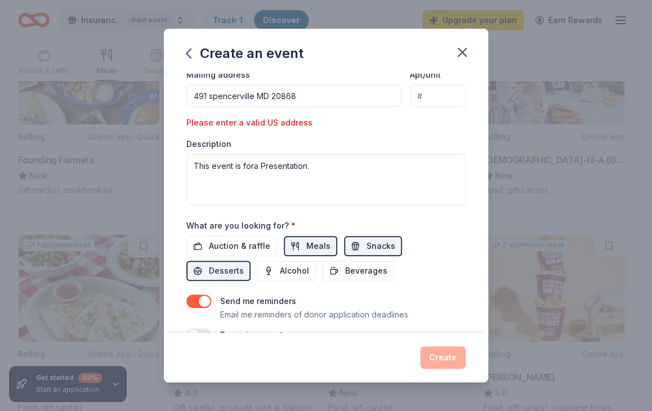
scroll to position [304, 0]
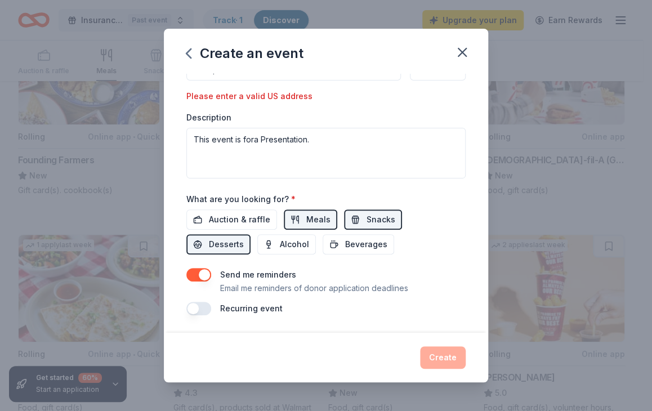
click at [445, 354] on div "Create" at bounding box center [325, 357] width 279 height 23
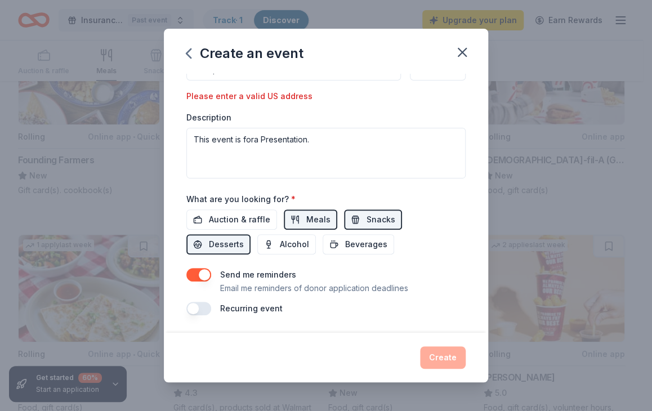
click at [595, 175] on div "Create an event Event name * Presentation event 18 /100 Event website Attendanc…" at bounding box center [326, 205] width 652 height 411
click at [385, 95] on div "Event type * Food & drink Business & professional Demographic 10-20 yrs We use …" at bounding box center [325, 48] width 279 height 262
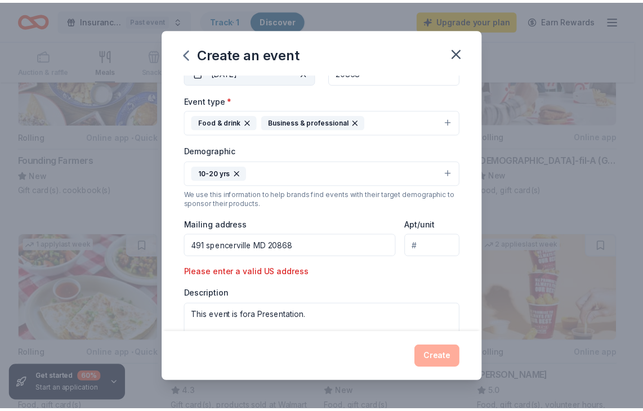
scroll to position [126, 0]
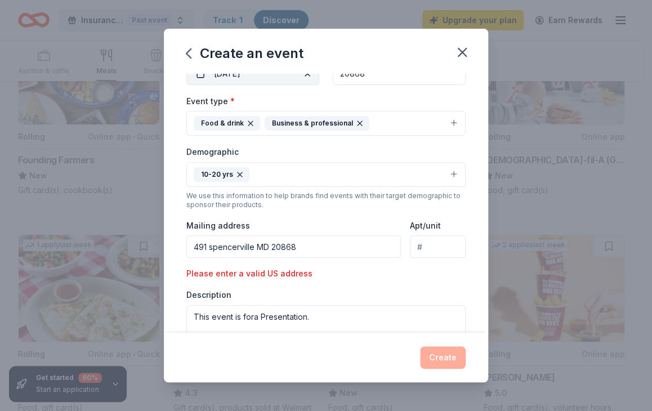
click at [447, 247] on input "Apt/unit" at bounding box center [438, 246] width 56 height 23
click at [332, 284] on div "Event type * Food & drink Business & professional Demographic 10-20 yrs We use …" at bounding box center [325, 225] width 279 height 262
click at [329, 251] on input "491 spencerville MD 20868" at bounding box center [293, 246] width 215 height 23
click at [311, 252] on input "491 spencerville MD 20868" at bounding box center [293, 246] width 215 height 23
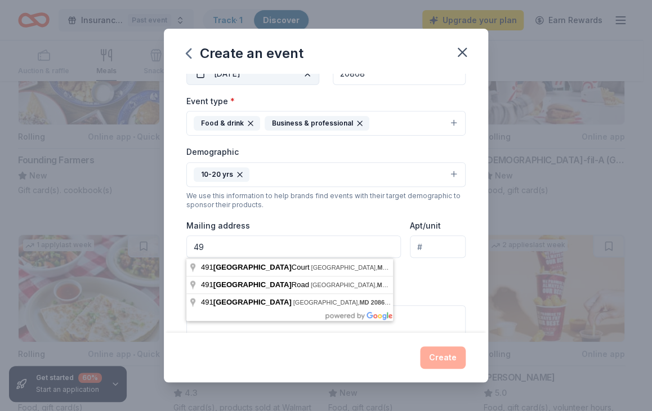
type input "4"
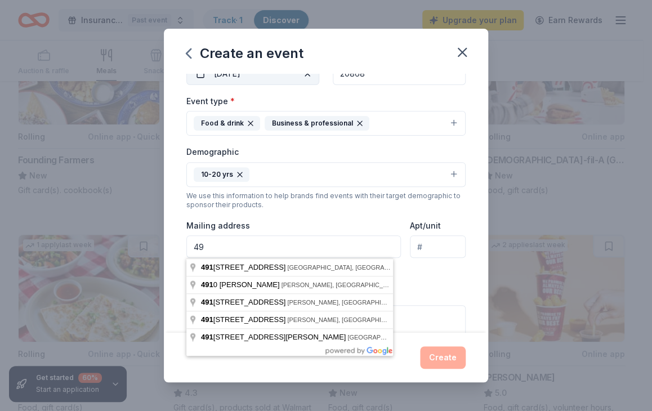
type input "4"
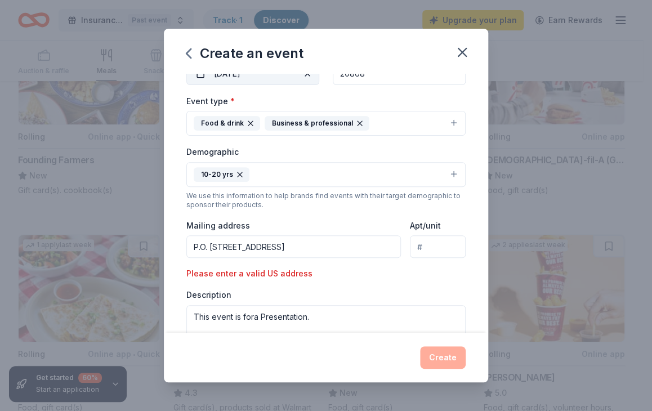
type input "P.O. [STREET_ADDRESS]"
click at [437, 366] on div "Create" at bounding box center [325, 357] width 279 height 23
drag, startPoint x: 437, startPoint y: 366, endPoint x: 437, endPoint y: 359, distance: 7.3
click at [437, 359] on div "Create" at bounding box center [325, 357] width 279 height 23
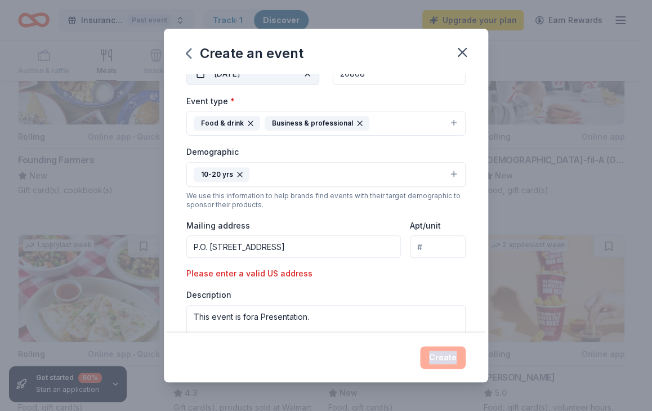
click at [437, 359] on div "Create" at bounding box center [325, 357] width 279 height 23
click at [541, 55] on div "Create an event Event name * Presentation event 18 /100 Event website Attendanc…" at bounding box center [326, 205] width 652 height 411
click at [465, 55] on icon "button" at bounding box center [462, 52] width 8 height 8
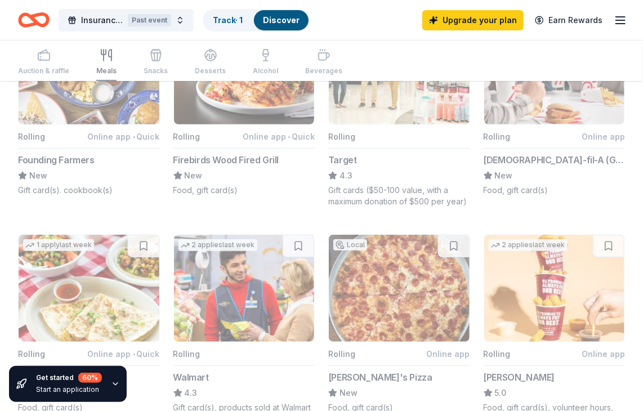
scroll to position [0, 0]
click at [162, 17] on div "Past event" at bounding box center [149, 20] width 43 height 12
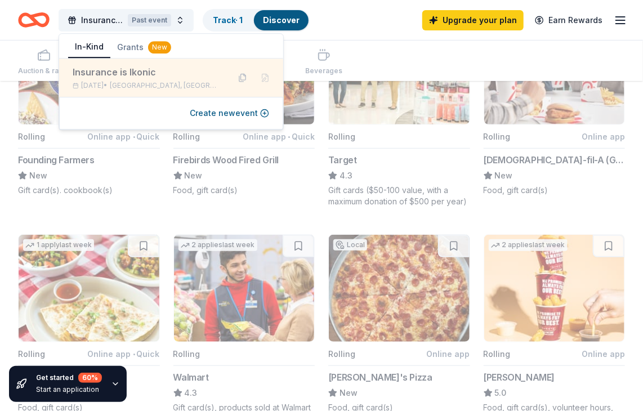
click at [110, 74] on div "Insurance is Ikonic" at bounding box center [147, 72] width 148 height 14
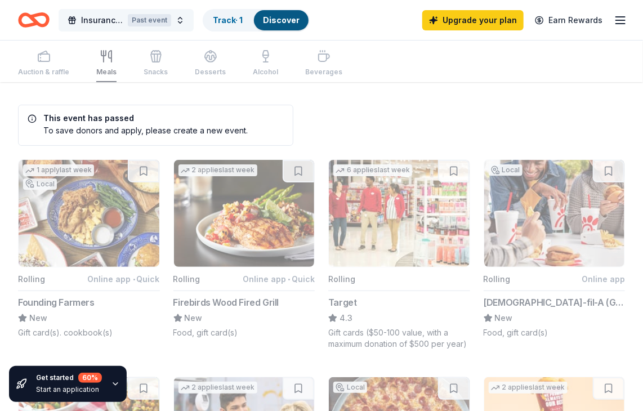
click at [151, 22] on div "Past event" at bounding box center [149, 20] width 43 height 12
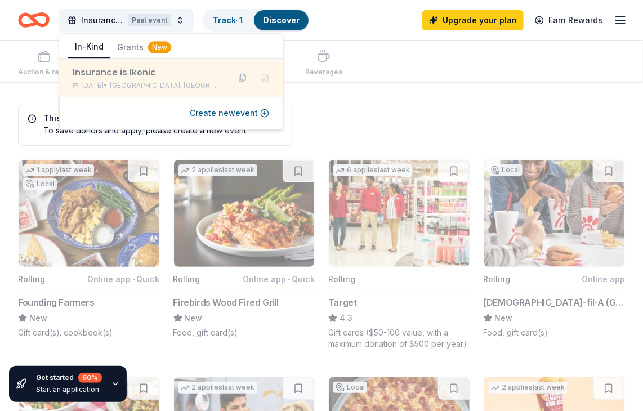
click at [106, 72] on div "Insurance is Ikonic" at bounding box center [147, 72] width 148 height 14
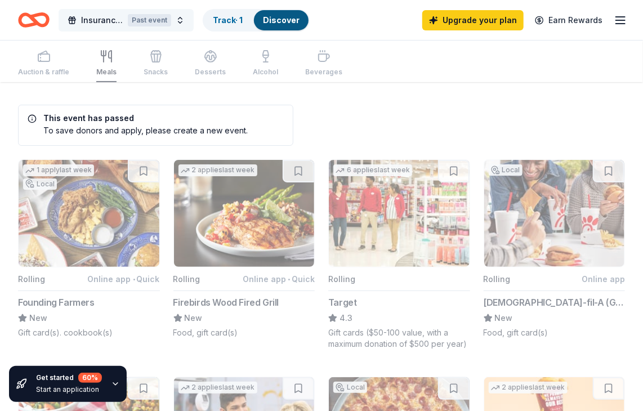
click at [146, 17] on div "Past event" at bounding box center [149, 20] width 43 height 12
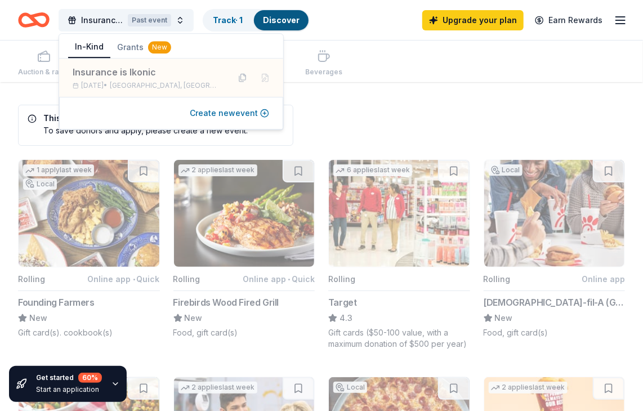
click at [223, 111] on button "Create new event" at bounding box center [229, 113] width 79 height 14
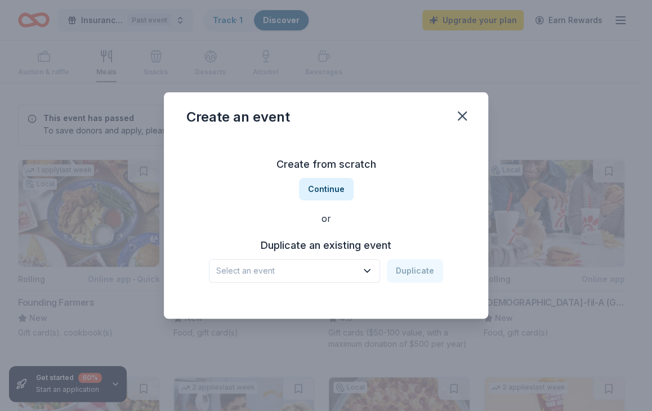
click at [314, 243] on h3 "Duplicate an existing event" at bounding box center [326, 246] width 234 height 18
click at [401, 273] on div "Select an event Duplicate" at bounding box center [326, 271] width 234 height 24
click at [364, 273] on icon "button" at bounding box center [367, 270] width 11 height 11
click at [320, 307] on div "Insurance is Ikonic [DATE] · MD" at bounding box center [296, 309] width 168 height 36
click at [422, 270] on button "Duplicate" at bounding box center [415, 271] width 56 height 24
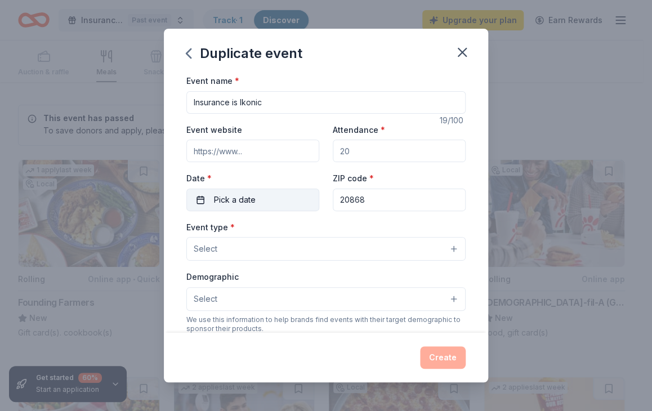
click at [265, 200] on button "Pick a date" at bounding box center [252, 200] width 133 height 23
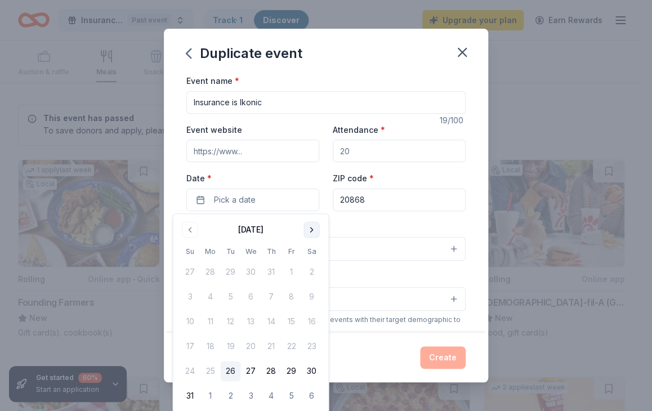
click at [315, 227] on button "Go to next month" at bounding box center [312, 230] width 16 height 16
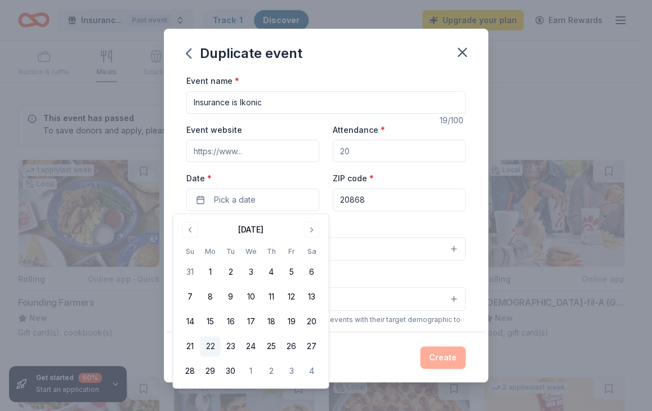
click at [216, 346] on button "22" at bounding box center [210, 346] width 20 height 20
click at [257, 347] on button "24" at bounding box center [250, 346] width 20 height 20
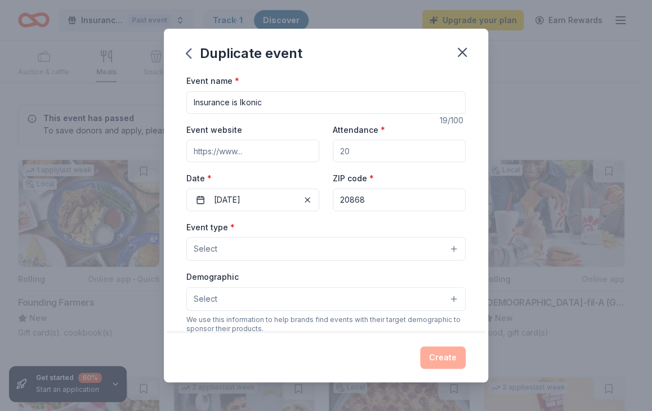
click at [377, 224] on div "Event type * Select" at bounding box center [325, 240] width 279 height 41
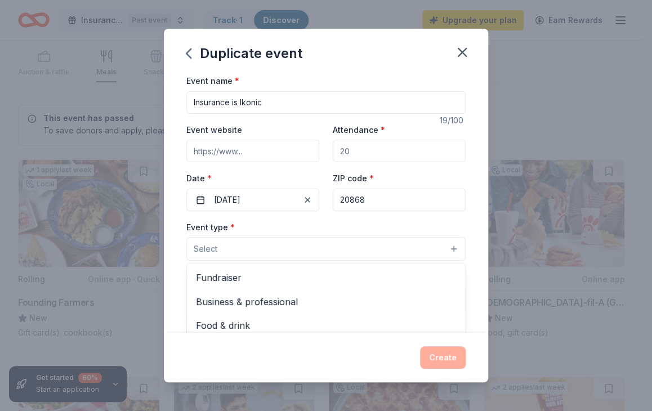
click at [441, 252] on button "Select" at bounding box center [325, 249] width 279 height 24
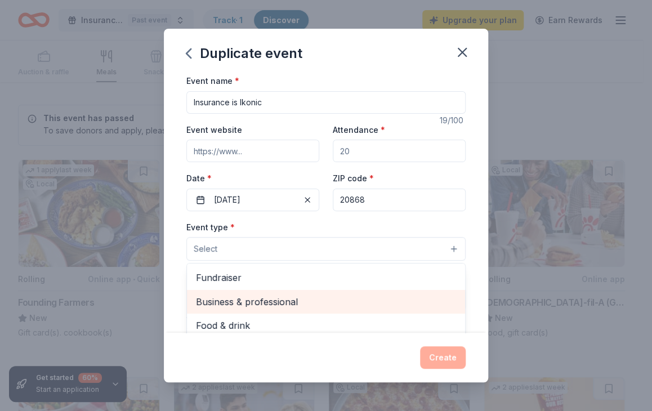
click at [312, 298] on span "Business & professional" at bounding box center [326, 302] width 260 height 15
click at [266, 298] on span "Food & drink" at bounding box center [326, 303] width 260 height 15
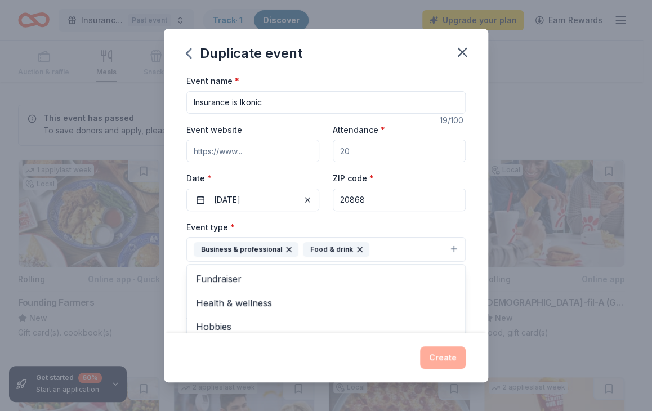
click at [464, 271] on div "Event name * Insurance is Ikonic 19 /100 Event website Attendance * Date * [DAT…" at bounding box center [326, 203] width 324 height 259
click at [450, 301] on button "Select" at bounding box center [325, 300] width 279 height 24
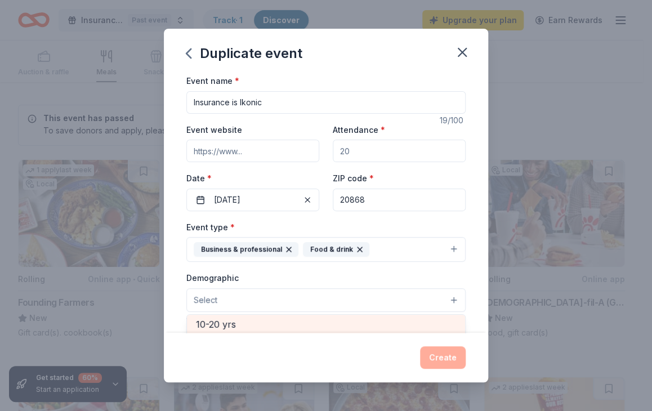
scroll to position [122, 0]
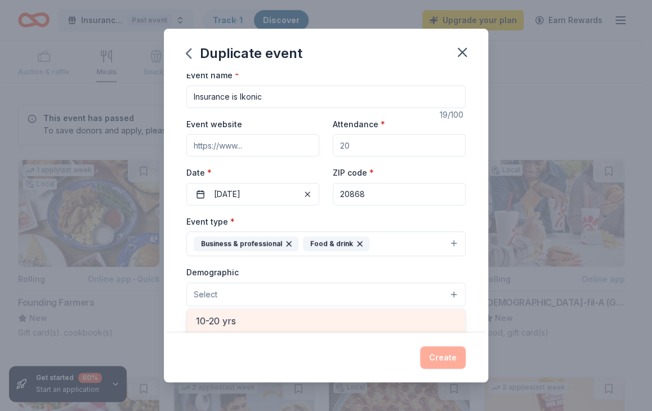
click at [259, 323] on span "10-20 yrs" at bounding box center [326, 321] width 260 height 15
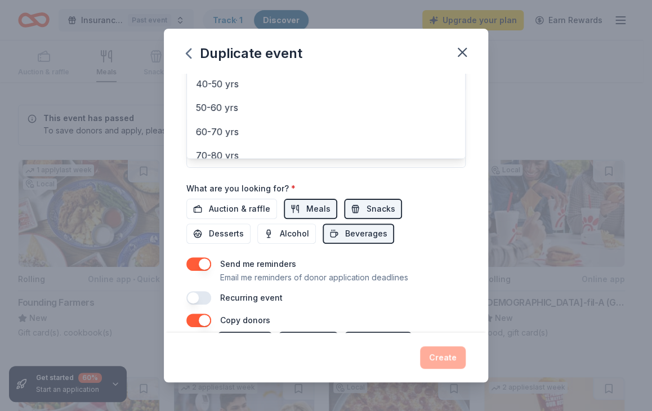
scroll to position [307, 0]
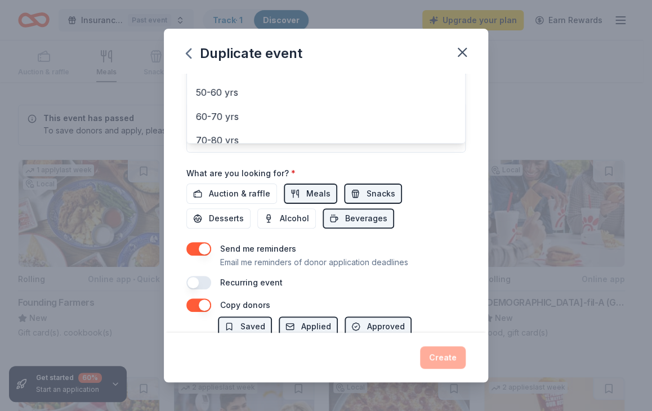
click at [324, 195] on div "Event name * Insurance is Ikonic 19 /100 Event website Attendance * Date * [DAT…" at bounding box center [325, 28] width 279 height 523
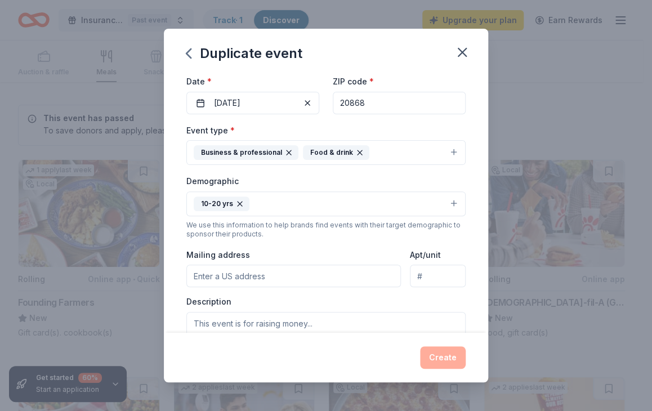
click at [446, 156] on button "Business & professional Food & drink" at bounding box center [325, 152] width 279 height 25
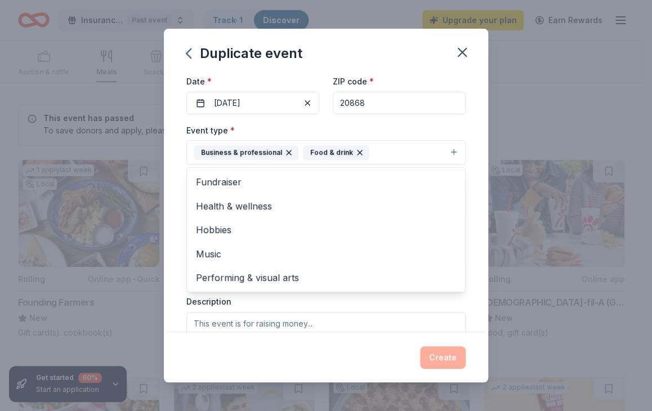
click at [472, 160] on div "Event name * Insurance is Ikonic 19 /100 Event website Attendance * Date * [DAT…" at bounding box center [326, 203] width 324 height 259
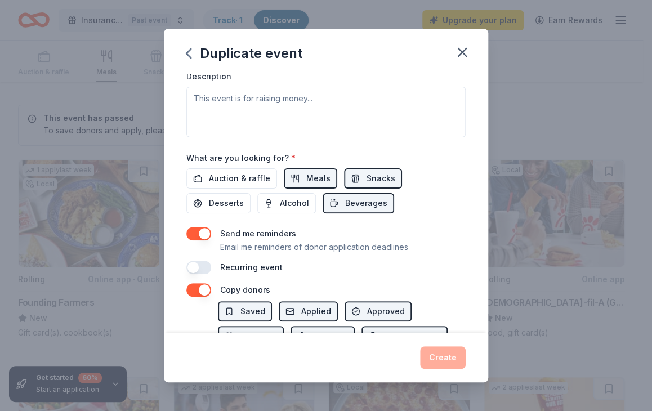
scroll to position [352, 0]
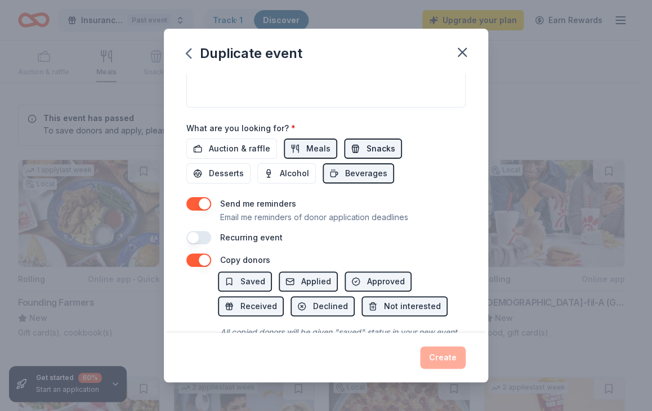
click at [367, 150] on span "Snacks" at bounding box center [381, 149] width 29 height 14
click at [222, 168] on span "Desserts" at bounding box center [226, 174] width 35 height 14
click at [428, 224] on div "Send me reminders Email me reminders of donor application deadlines Recurring e…" at bounding box center [325, 220] width 279 height 47
click at [306, 139] on button "Meals" at bounding box center [310, 149] width 53 height 20
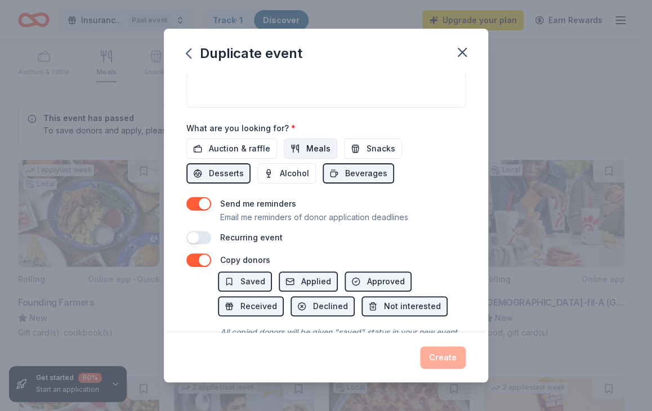
click at [308, 146] on span "Meals" at bounding box center [318, 149] width 24 height 14
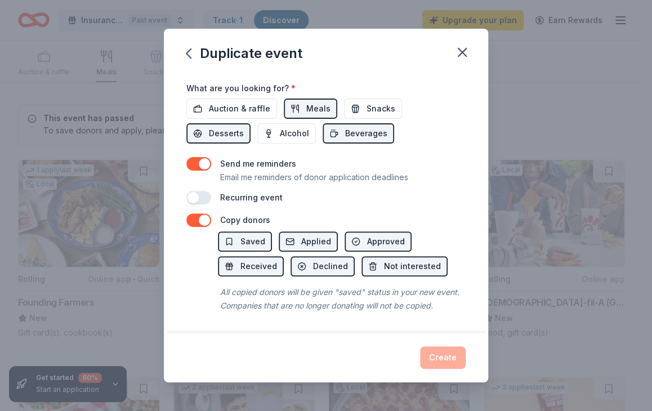
scroll to position [405, 0]
click at [457, 359] on div "Create" at bounding box center [325, 357] width 279 height 23
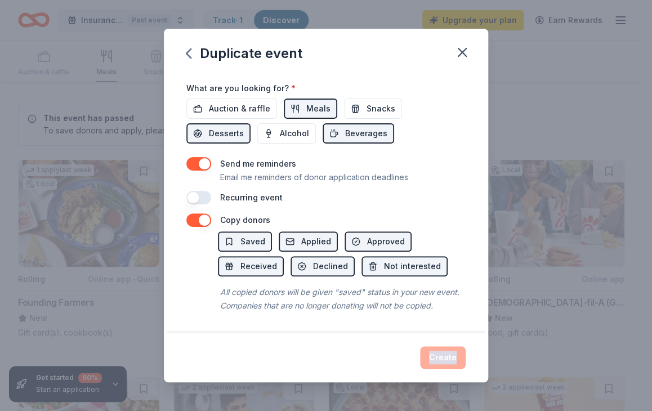
click at [457, 359] on div "Create" at bounding box center [325, 357] width 279 height 23
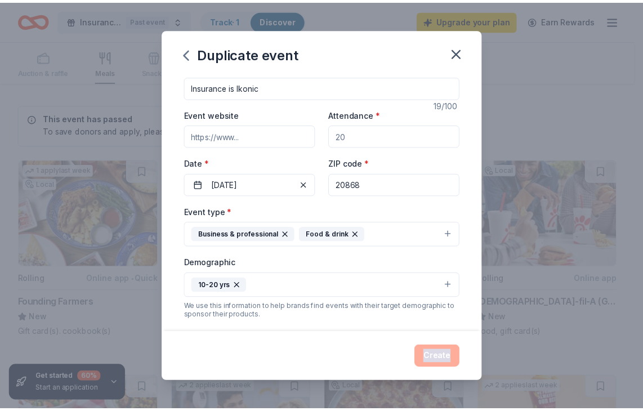
scroll to position [0, 0]
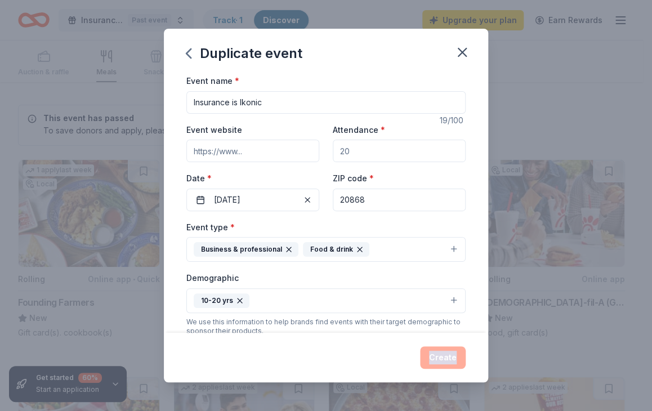
click at [562, 360] on div "Duplicate event Event name * Insurance is Ikonic 19 /100 Event website Attendan…" at bounding box center [326, 205] width 652 height 411
click at [453, 356] on div "Create" at bounding box center [325, 357] width 279 height 23
click at [466, 57] on icon "button" at bounding box center [462, 52] width 16 height 16
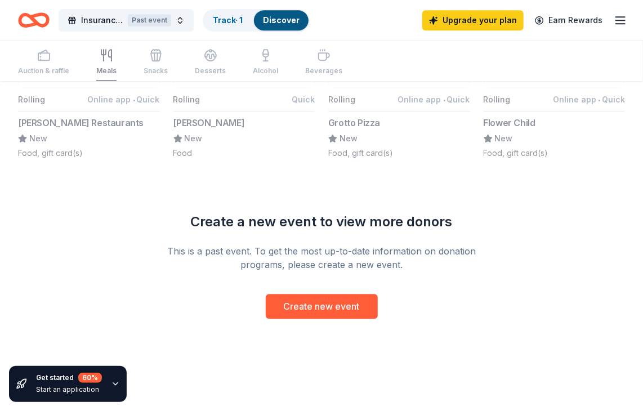
scroll to position [1039, 0]
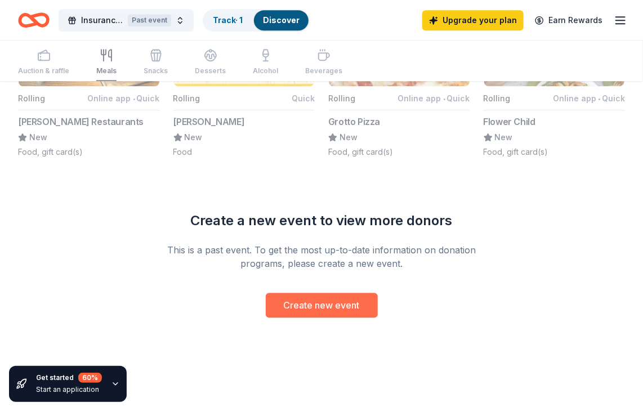
click at [358, 298] on button "Create new event" at bounding box center [322, 305] width 112 height 25
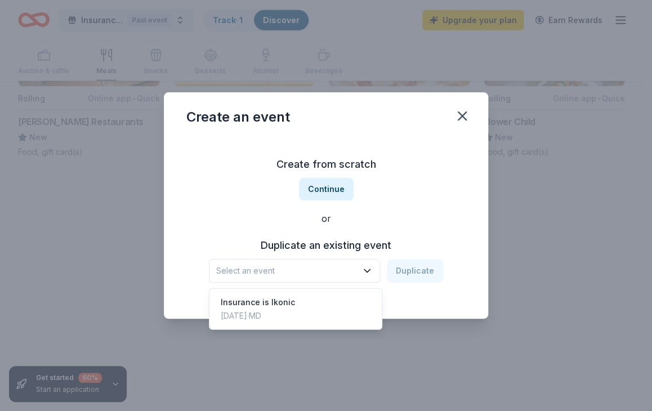
click at [372, 271] on icon "button" at bounding box center [367, 270] width 11 height 11
click at [366, 273] on icon "button" at bounding box center [367, 270] width 11 height 11
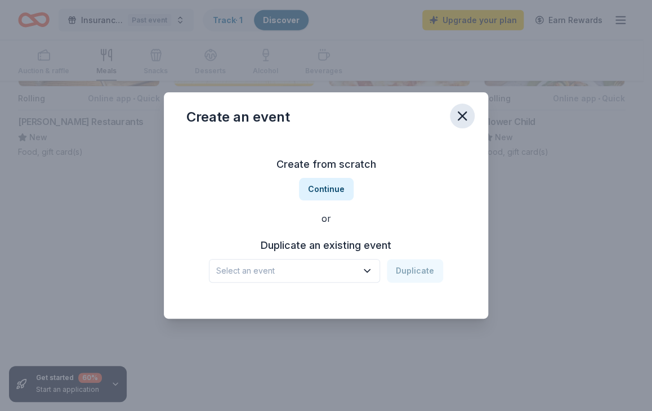
click at [466, 118] on icon "button" at bounding box center [462, 116] width 16 height 16
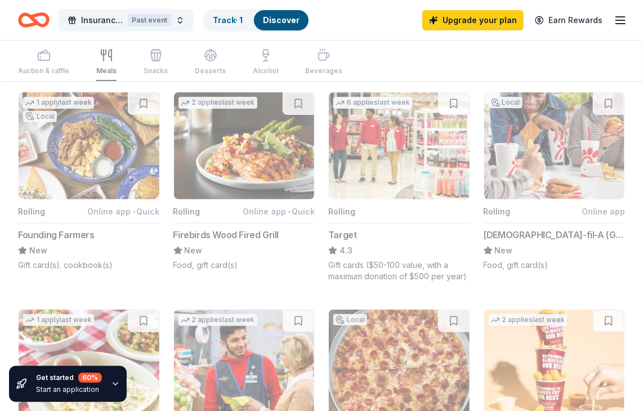
scroll to position [0, 0]
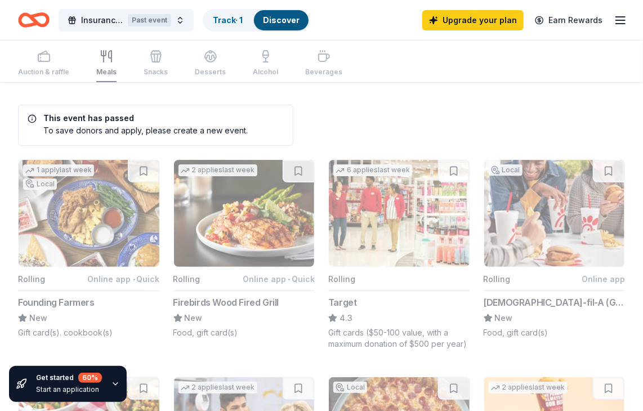
click at [615, 28] on div "Upgrade your plan Earn Rewards" at bounding box center [524, 20] width 205 height 26
click at [618, 25] on icon "button" at bounding box center [621, 21] width 14 height 14
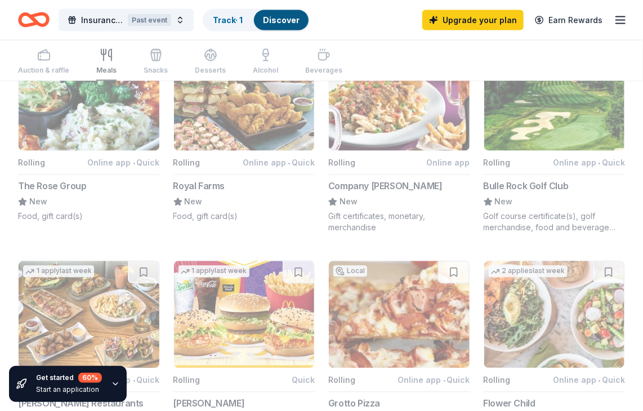
scroll to position [1039, 0]
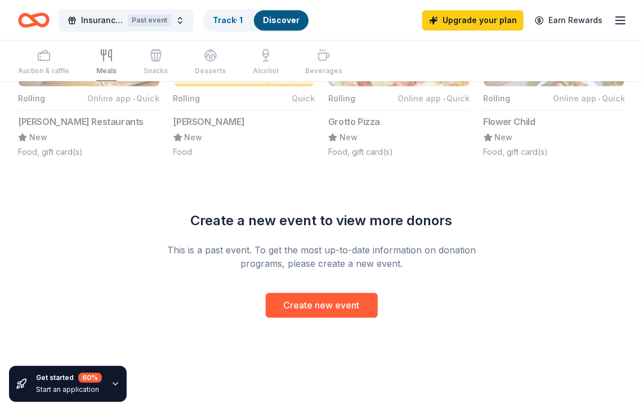
click at [111, 383] on icon "button" at bounding box center [115, 384] width 9 height 9
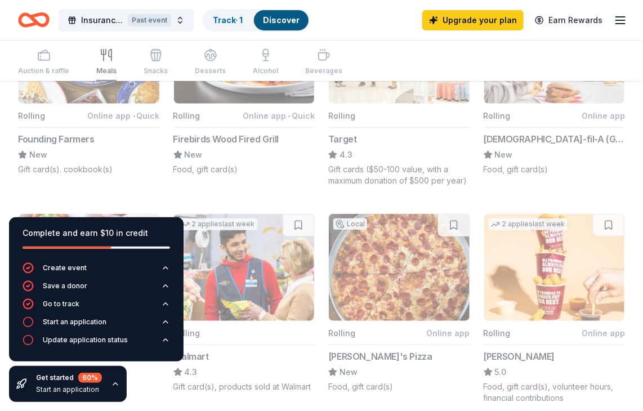
scroll to position [0, 0]
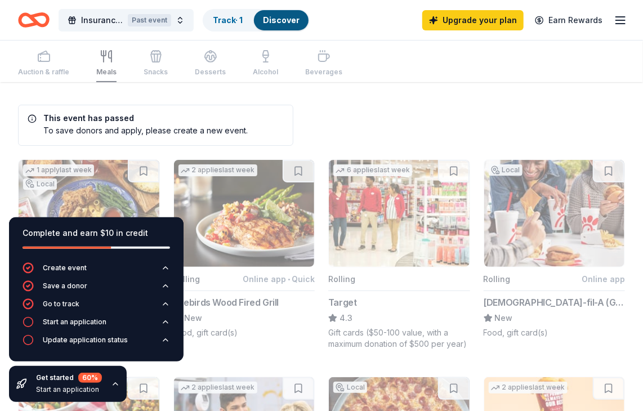
click at [355, 77] on div "Auction & raffle Meals Snacks Desserts Alcohol Beverages" at bounding box center [321, 62] width 607 height 42
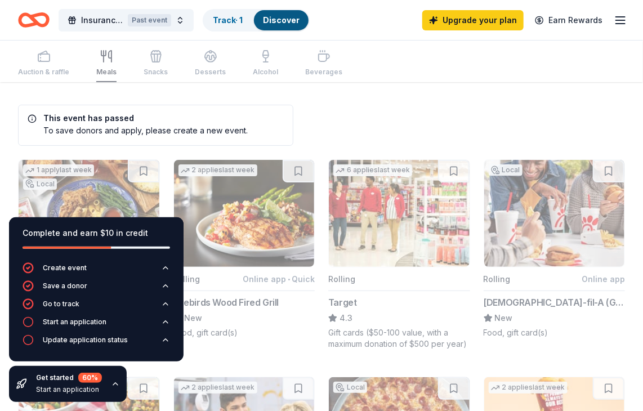
click at [178, 20] on button "Insurance is Ikonic Past event" at bounding box center [126, 20] width 135 height 23
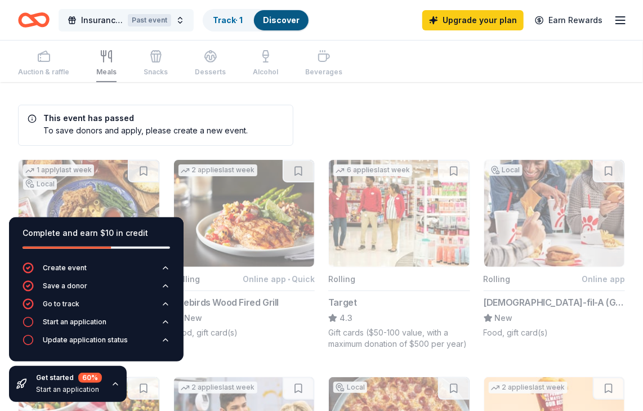
click at [99, 21] on span "Insurance is Ikonic" at bounding box center [102, 21] width 42 height 14
click at [43, 27] on icon "Home" at bounding box center [34, 20] width 32 height 26
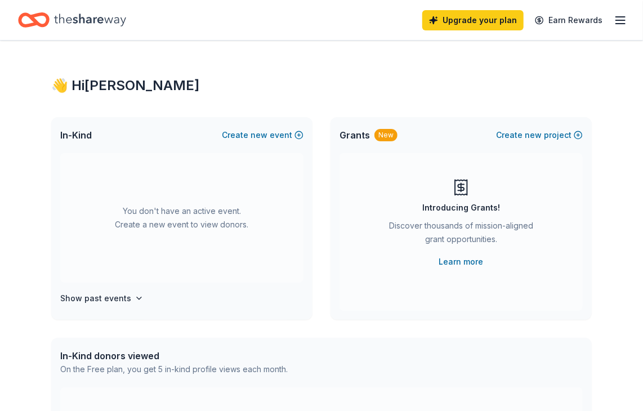
click at [357, 137] on span "Grants" at bounding box center [355, 135] width 30 height 14
click at [385, 131] on div "New" at bounding box center [385, 135] width 23 height 12
drag, startPoint x: 385, startPoint y: 131, endPoint x: 382, endPoint y: 154, distance: 23.3
click at [382, 154] on div "Grants New Create new project Introducing Grants! Discover thousands of mission…" at bounding box center [461, 218] width 261 height 203
click at [382, 154] on div "Introducing Grants! Discover thousands of mission-aligned grant opportunities. …" at bounding box center [461, 232] width 243 height 158
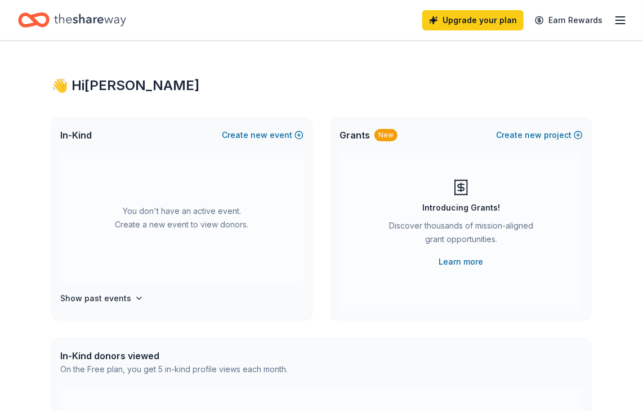
click at [360, 134] on span "Grants" at bounding box center [355, 135] width 30 height 14
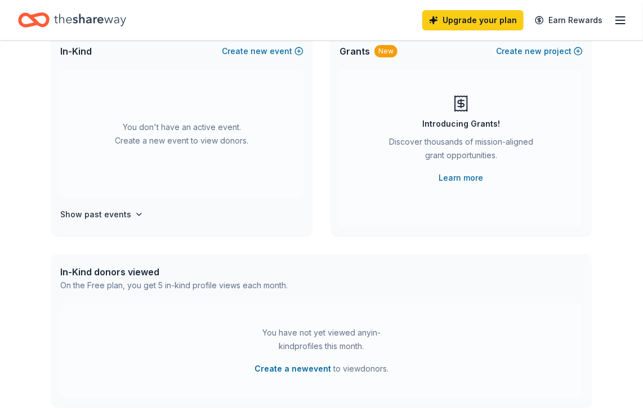
scroll to position [86, 0]
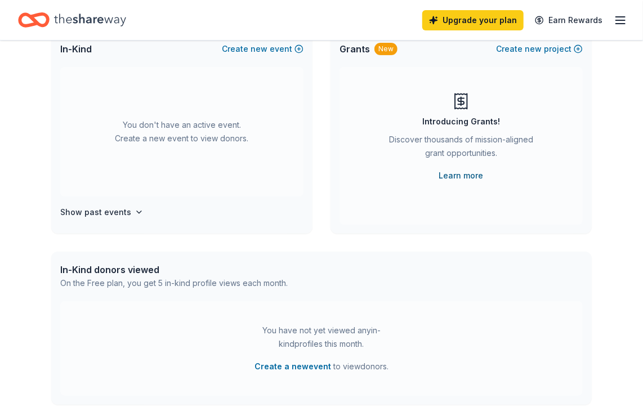
click at [476, 177] on link "Learn more" at bounding box center [461, 176] width 44 height 14
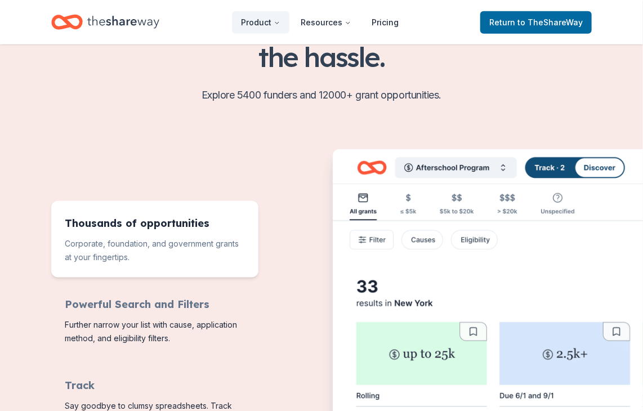
scroll to position [372, 0]
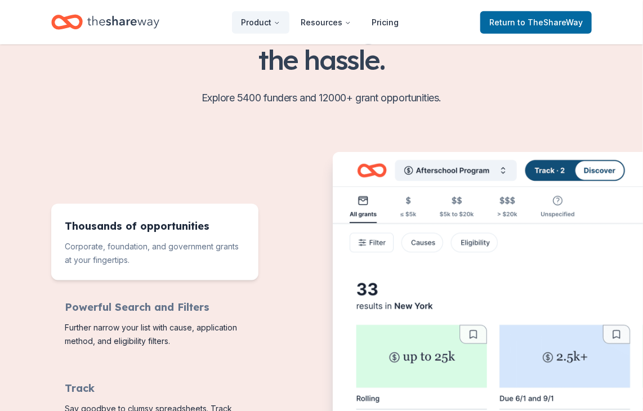
click at [368, 243] on img "Features for running your books" at bounding box center [581, 334] width 496 height 365
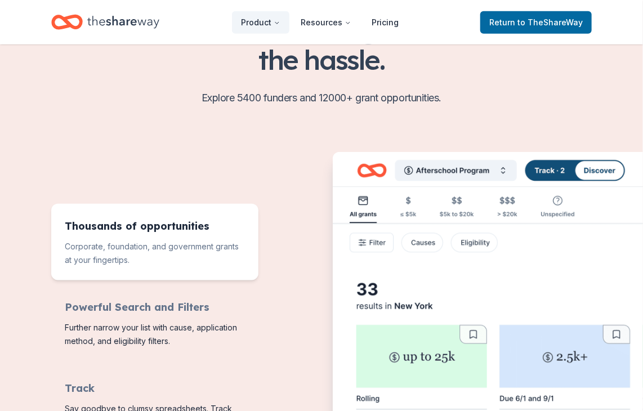
click at [368, 243] on img "Features for running your books" at bounding box center [581, 334] width 496 height 365
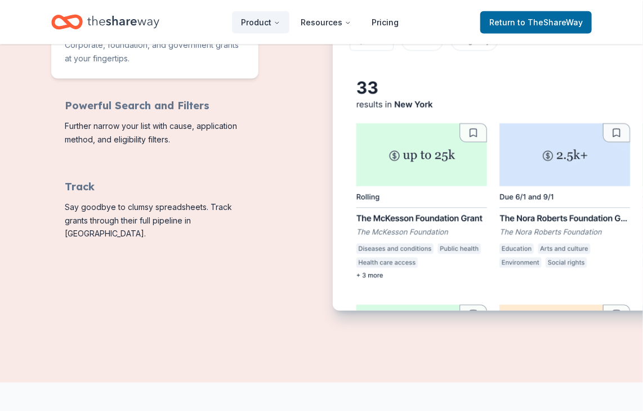
scroll to position [573, 0]
click at [636, 308] on img "Features for running your books" at bounding box center [581, 133] width 496 height 365
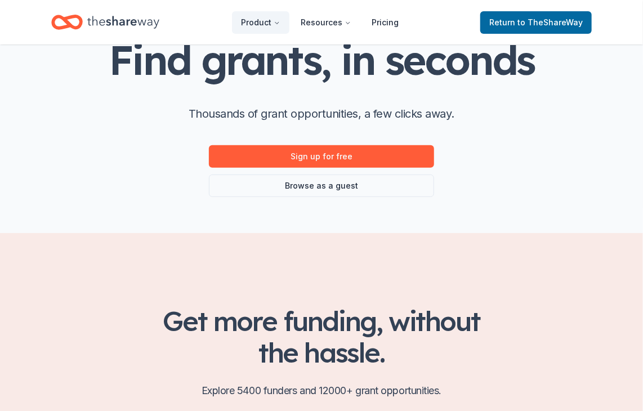
scroll to position [0, 0]
